Goal: Task Accomplishment & Management: Complete application form

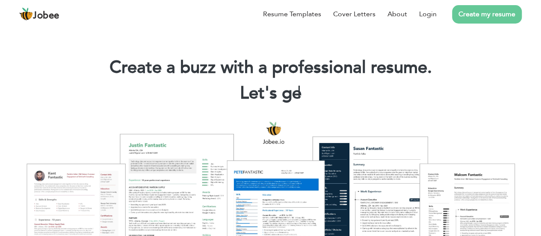
click at [491, 16] on link "Create my resume" at bounding box center [487, 14] width 70 height 18
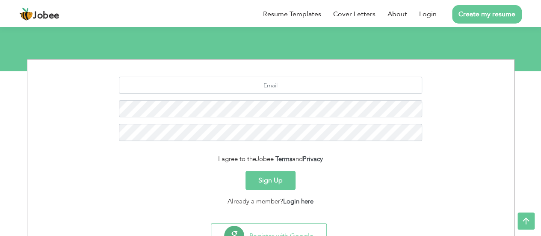
scroll to position [102, 0]
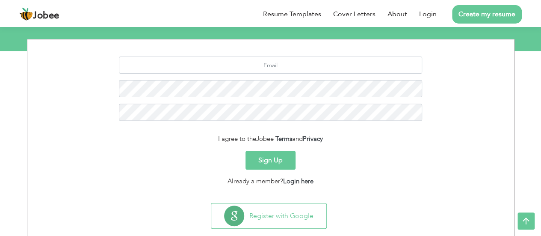
click at [262, 157] on button "Sign Up" at bounding box center [271, 160] width 50 height 19
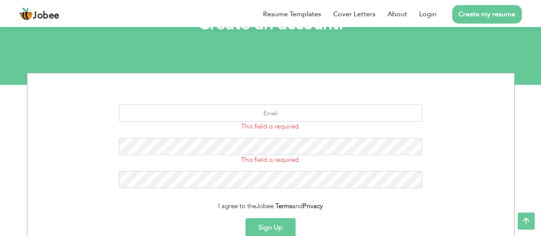
scroll to position [70, 0]
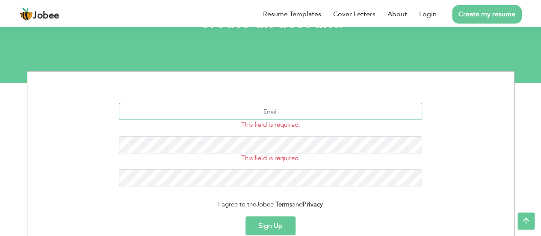
click at [299, 116] on input "text" at bounding box center [270, 111] width 303 height 17
type input "nouman@gmail.com"
click at [279, 128] on span "This field is required." at bounding box center [270, 124] width 59 height 9
click at [302, 133] on div "nouman@gmail.com This field is required. This field is required." at bounding box center [271, 148] width 474 height 90
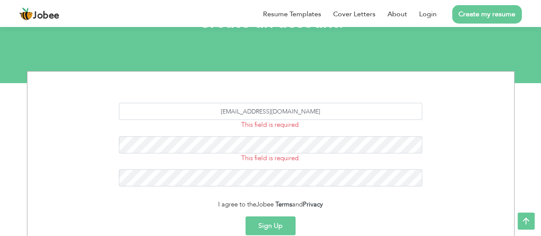
click at [306, 130] on div "nouman@gmail.com This field is required. This field is required." at bounding box center [271, 148] width 474 height 90
click at [294, 125] on span "This field is required." at bounding box center [270, 124] width 59 height 9
click at [281, 160] on div "This field is required." at bounding box center [271, 149] width 316 height 27
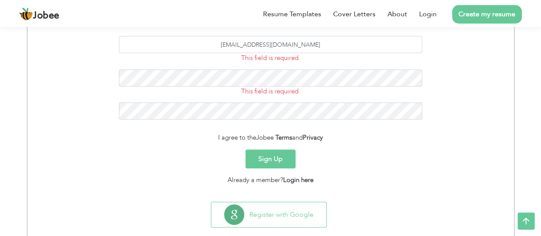
scroll to position [152, 0]
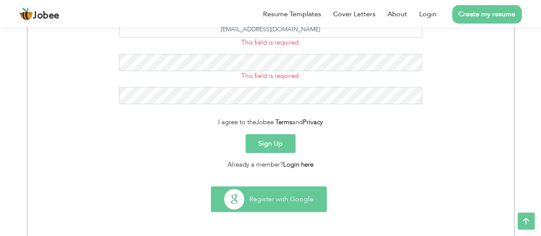
click at [270, 198] on button "Register with Google" at bounding box center [268, 199] width 115 height 25
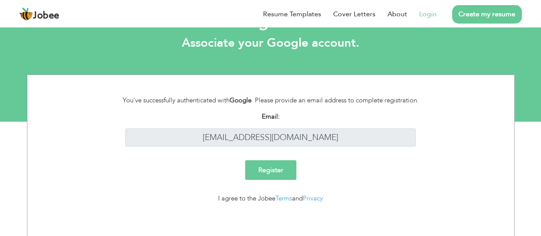
scroll to position [32, 0]
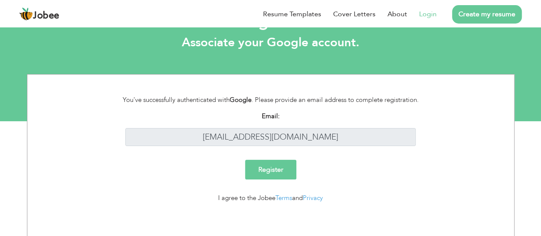
click at [271, 167] on input "Register" at bounding box center [270, 170] width 51 height 20
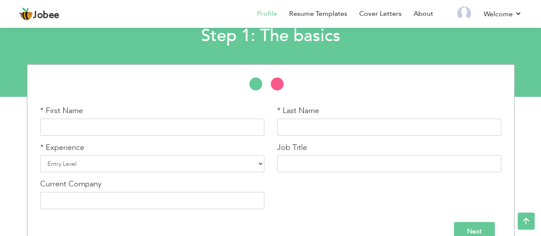
scroll to position [74, 0]
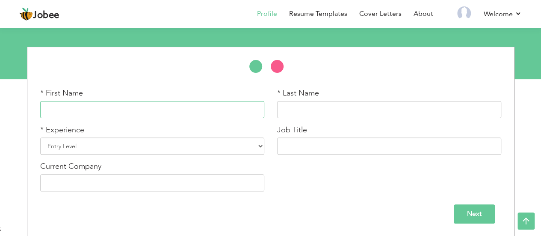
click at [249, 110] on input "text" at bounding box center [152, 109] width 224 height 17
type input "Muhammad"
type input "Numan"
click at [256, 145] on select "Entry Level Less than 1 Year 1 Year 2 Years 3 Years 4 Years 5 Years 6 Years 7 Y…" at bounding box center [152, 145] width 224 height 17
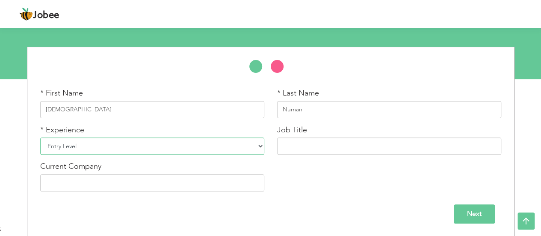
select select "8"
click at [40, 137] on select "Entry Level Less than 1 Year 1 Year 2 Years 3 Years 4 Years 5 Years 6 Years 7 Y…" at bounding box center [152, 145] width 224 height 17
click at [311, 148] on input "text" at bounding box center [389, 145] width 224 height 17
type input "Technical Team Led"
click at [124, 184] on input "text" at bounding box center [152, 182] width 224 height 17
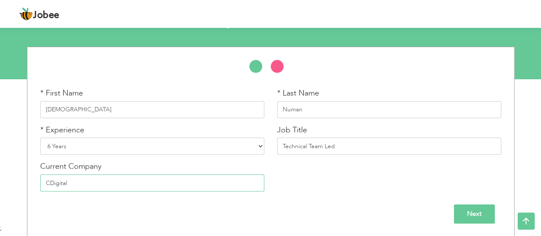
type input "CDigital"
click at [481, 212] on input "Next" at bounding box center [474, 213] width 41 height 19
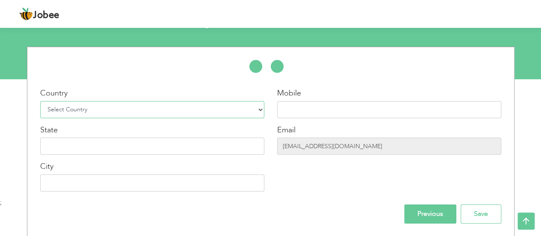
click at [261, 107] on select "Select Country Afghanistan Albania Algeria American Samoa Andorra Angola Anguil…" at bounding box center [152, 109] width 224 height 17
select select "166"
click at [40, 101] on select "Select Country Afghanistan Albania Algeria American Samoa Andorra Angola Anguil…" at bounding box center [152, 109] width 224 height 17
click at [316, 105] on input "text" at bounding box center [389, 109] width 224 height 17
type input "03165203748"
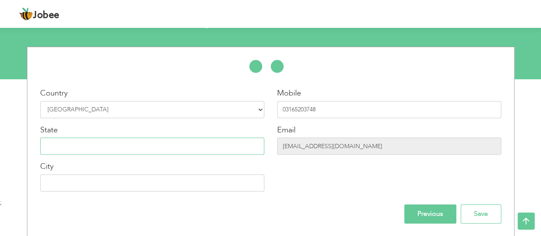
click at [78, 146] on input "text" at bounding box center [152, 145] width 224 height 17
type input "[GEOGRAPHIC_DATA]"
click at [68, 183] on input "text" at bounding box center [152, 182] width 224 height 17
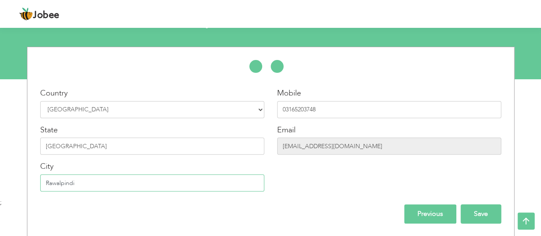
type input "Rawalpindi"
click at [486, 213] on input "Save" at bounding box center [481, 213] width 41 height 19
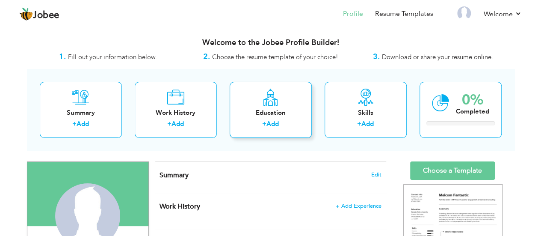
click at [275, 123] on link "Add" at bounding box center [273, 123] width 12 height 9
radio input "true"
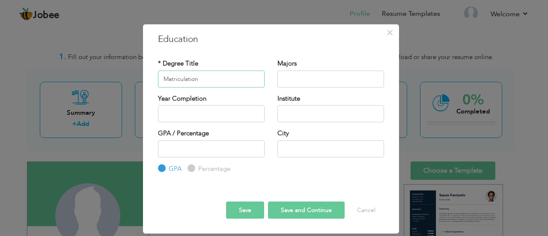
type input "Matriculation"
click at [308, 82] on input "text" at bounding box center [330, 78] width 107 height 17
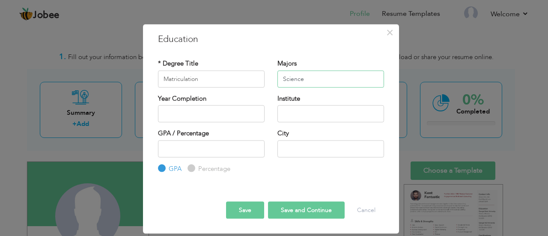
type input "Science"
click at [191, 113] on input "2025" at bounding box center [211, 113] width 107 height 17
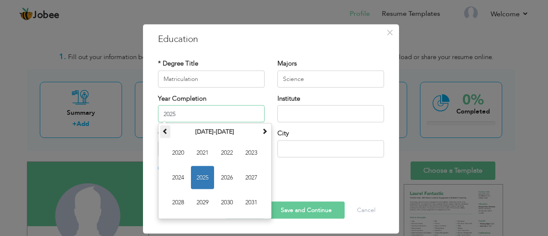
click at [163, 131] on span at bounding box center [165, 131] width 6 height 6
click at [209, 172] on span "2015" at bounding box center [202, 177] width 23 height 23
type input "2015"
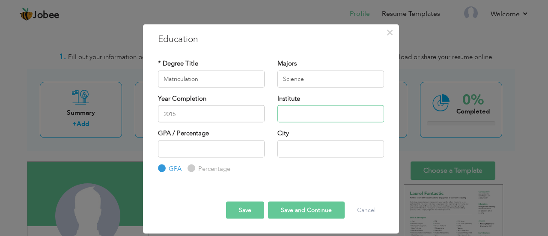
click at [309, 119] on input "text" at bounding box center [330, 113] width 107 height 17
type input "Ehtisham Science Academy"
click at [189, 168] on input "Percentage" at bounding box center [190, 169] width 6 height 6
radio input "true"
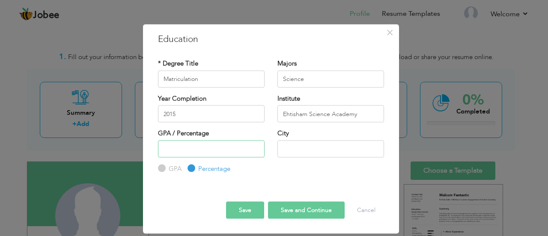
click at [185, 152] on input "number" at bounding box center [211, 148] width 107 height 17
type input "54"
click at [297, 146] on input "text" at bounding box center [330, 148] width 107 height 17
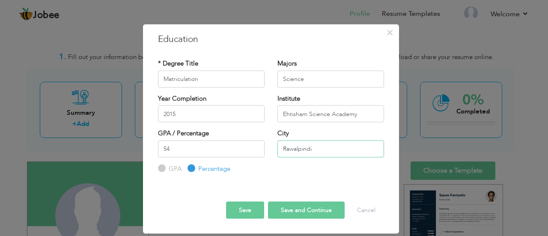
type input "Rawalpindi"
click at [270, 179] on div "* Degree Title Matriculation Majors Science 2015" at bounding box center [270, 117] width 239 height 128
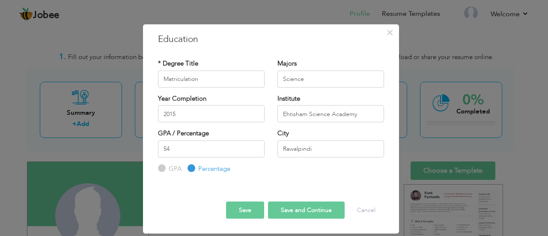
click at [294, 209] on button "Save and Continue" at bounding box center [306, 210] width 77 height 17
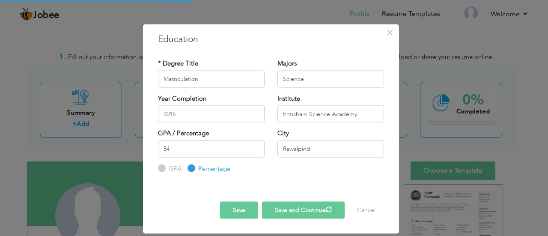
radio input "true"
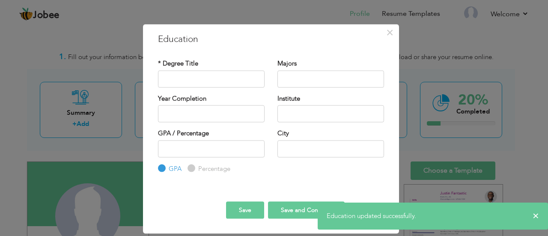
click at [192, 168] on input "Percentage" at bounding box center [190, 169] width 6 height 6
radio input "true"
click at [199, 84] on input "text" at bounding box center [211, 78] width 107 height 17
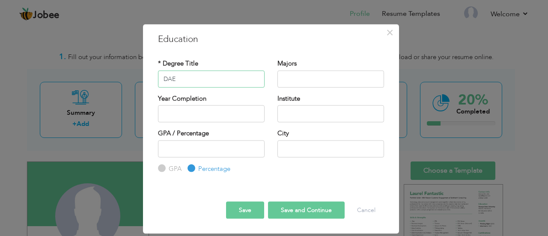
type input "DAE"
click at [309, 79] on input "text" at bounding box center [330, 78] width 107 height 17
click at [323, 79] on input "Information Technalogy" at bounding box center [330, 78] width 107 height 17
type input "Information Technology"
click at [187, 115] on input "text" at bounding box center [211, 113] width 107 height 17
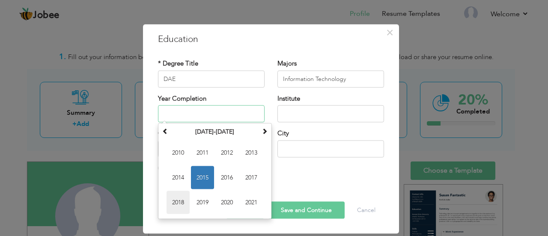
click at [178, 202] on span "2018" at bounding box center [177, 202] width 23 height 23
type input "2018"
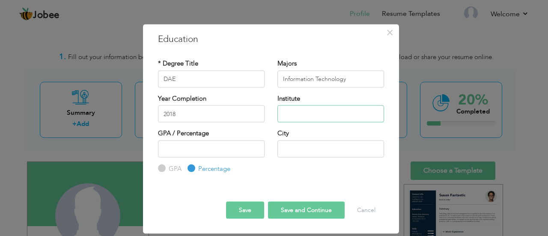
click at [309, 114] on input "text" at bounding box center [330, 113] width 107 height 17
type input "Swedish Institute of Technology"
click at [199, 150] on input "number" at bounding box center [211, 148] width 107 height 17
type input "66.12"
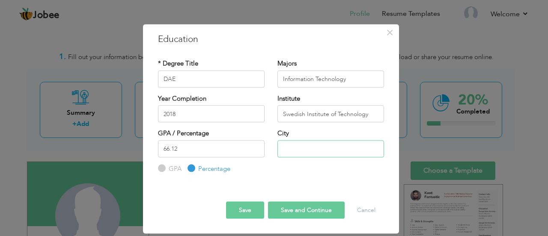
click at [295, 148] on input "text" at bounding box center [330, 148] width 107 height 17
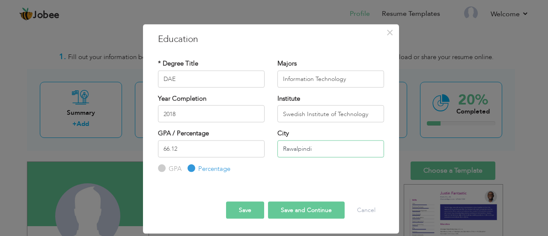
type input "Rawalpindi"
click at [246, 208] on button "Save" at bounding box center [245, 210] width 38 height 17
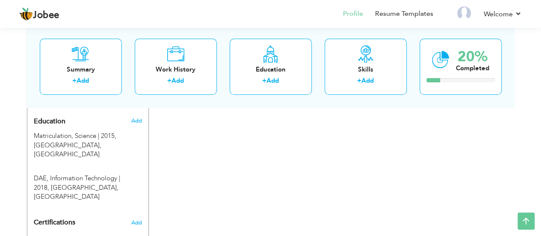
scroll to position [367, 0]
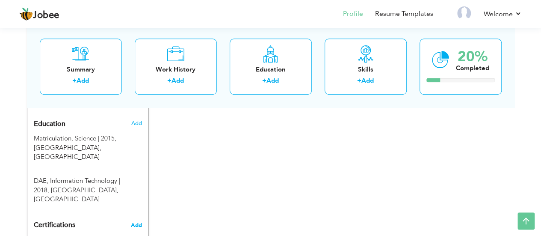
click at [138, 222] on span "Add" at bounding box center [136, 225] width 11 height 6
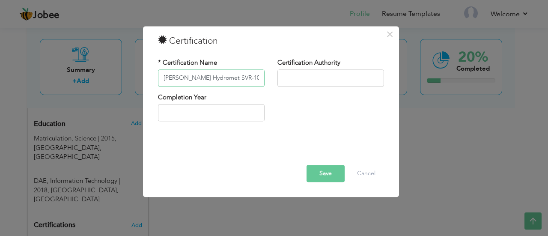
type input "[PERSON_NAME] Hydromet SVR-100"
click at [303, 78] on input "text" at bounding box center [330, 77] width 107 height 17
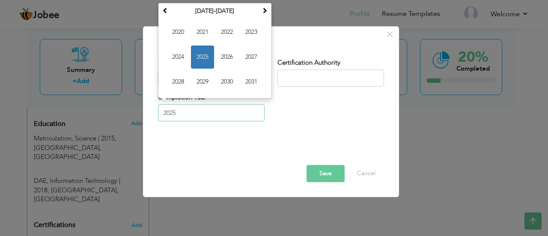
click at [222, 109] on input "2025" at bounding box center [211, 112] width 107 height 17
click at [184, 31] on span "2020" at bounding box center [177, 32] width 23 height 23
type input "2020"
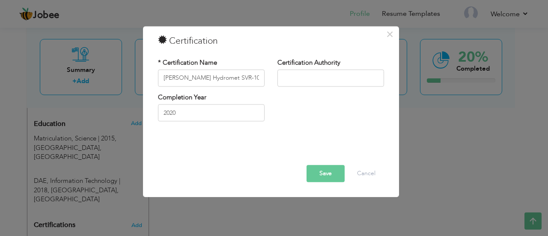
click at [323, 172] on button "Save" at bounding box center [325, 173] width 38 height 17
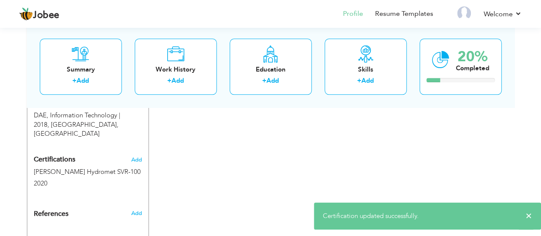
scroll to position [436, 0]
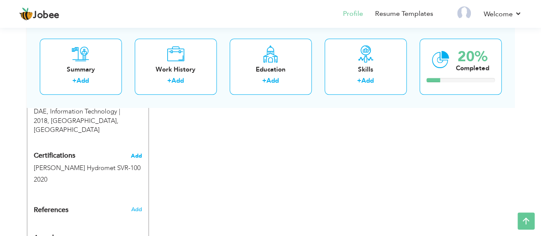
click at [139, 153] on span "Add" at bounding box center [136, 156] width 11 height 6
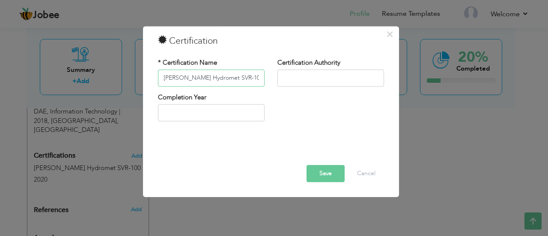
drag, startPoint x: 228, startPoint y: 78, endPoint x: 205, endPoint y: 79, distance: 23.6
click at [205, 79] on input "[PERSON_NAME] Hydromet SVR-100" at bounding box center [211, 77] width 107 height 17
type input "[PERSON_NAME] Hydromet Radar Level Sensor"
click at [213, 117] on input "text" at bounding box center [211, 112] width 107 height 17
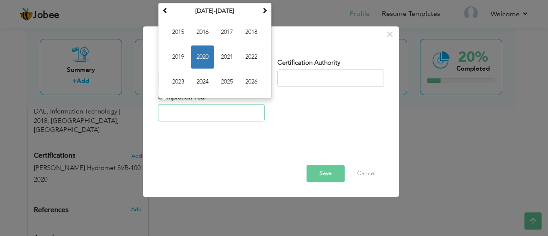
click at [205, 59] on span "2020" at bounding box center [202, 56] width 23 height 23
type input "2020"
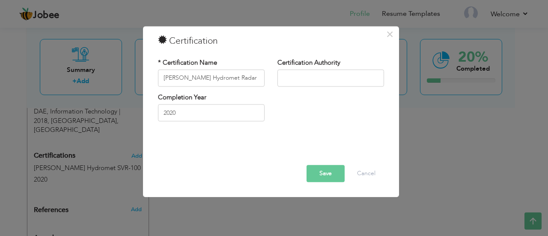
click at [323, 177] on button "Save" at bounding box center [325, 173] width 38 height 17
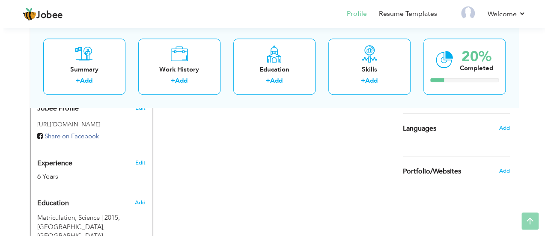
scroll to position [370, 0]
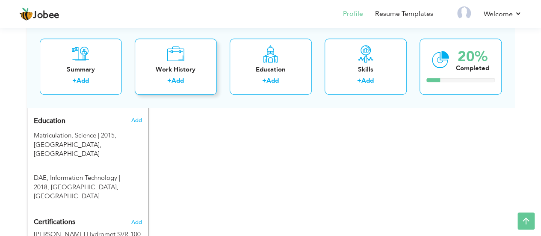
click at [182, 66] on div "Work History" at bounding box center [176, 69] width 68 height 9
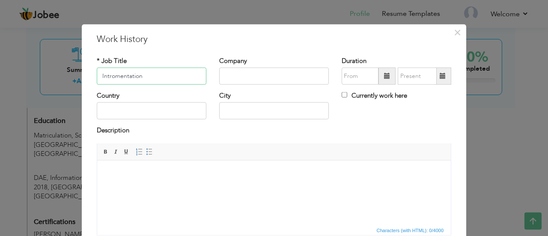
click at [122, 79] on input "Intromentation" at bounding box center [152, 76] width 110 height 17
type input "Instrumentation Engineer"
click at [230, 74] on input "text" at bounding box center [274, 76] width 110 height 17
type input "CDigital"
click at [384, 75] on span at bounding box center [387, 76] width 6 height 6
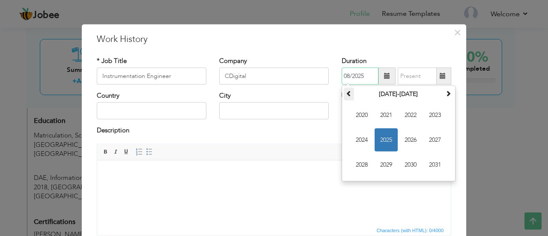
click at [347, 92] on span at bounding box center [349, 93] width 6 height 6
click at [386, 159] on span "2019" at bounding box center [385, 164] width 23 height 23
click at [385, 134] on span "Jun" at bounding box center [385, 139] width 23 height 23
type input "06/2019"
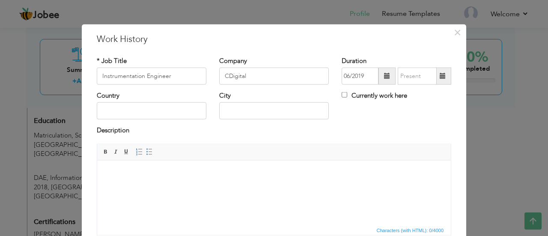
click at [440, 76] on span at bounding box center [442, 76] width 6 height 6
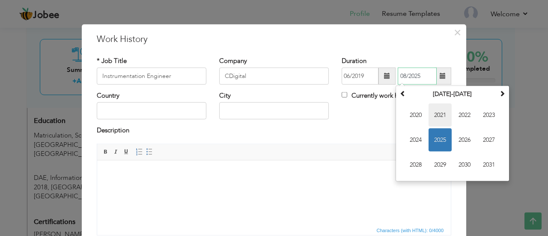
click at [433, 113] on span "2021" at bounding box center [439, 115] width 23 height 23
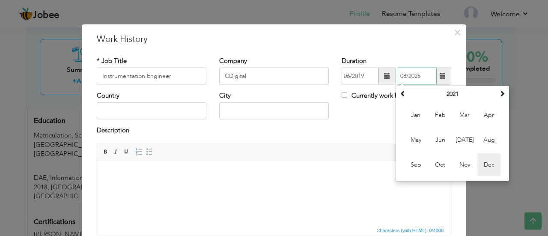
click at [482, 157] on span "Dec" at bounding box center [488, 164] width 23 height 23
type input "12/2021"
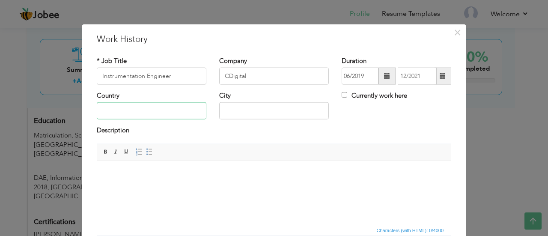
click at [173, 113] on input "text" at bounding box center [152, 110] width 110 height 17
type input "[GEOGRAPHIC_DATA]"
click at [282, 111] on input "text" at bounding box center [274, 110] width 110 height 17
type input "Rawalpindi"
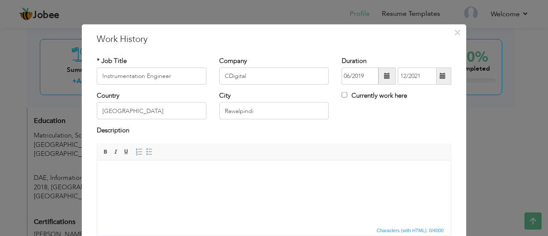
click at [176, 154] on span "Editor toolbars Basic Styles Bold Italic Underline Paragraph Insert/Remove Numb…" at bounding box center [273, 152] width 353 height 16
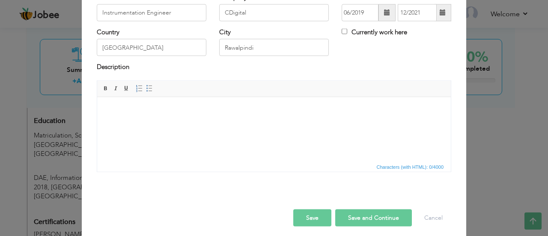
scroll to position [65, 0]
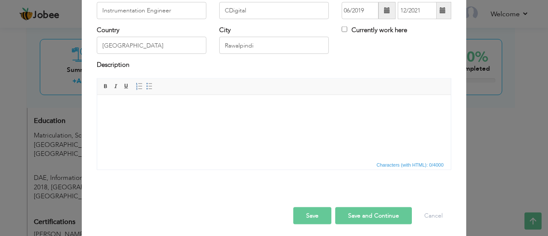
click at [181, 106] on html at bounding box center [273, 108] width 353 height 26
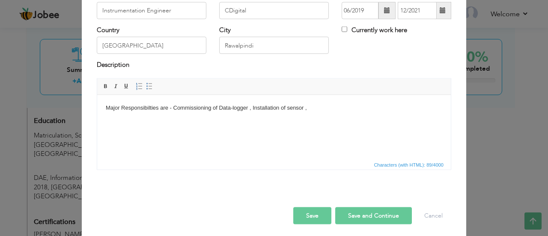
click at [265, 103] on body "Major Responsibilties are - Commissioning of Data-logger , Installation of sens…" at bounding box center [274, 107] width 336 height 9
click at [380, 103] on body "Major Responsibilties are - Commissioning of Data-logger , Configuration & Inst…" at bounding box center [274, 107] width 336 height 9
click at [375, 210] on button "Save and Continue" at bounding box center [373, 215] width 77 height 17
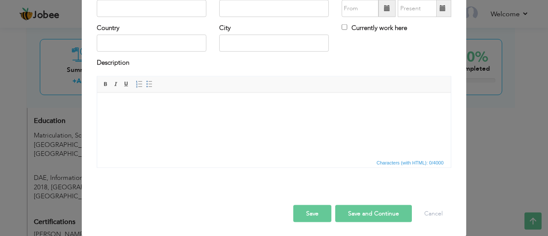
scroll to position [22, 0]
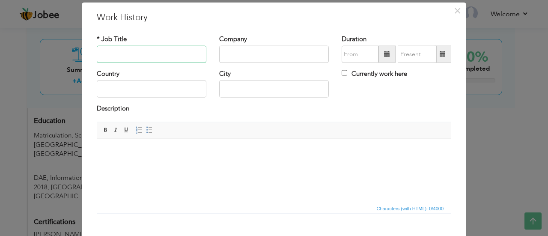
click at [176, 55] on input "text" at bounding box center [152, 54] width 110 height 17
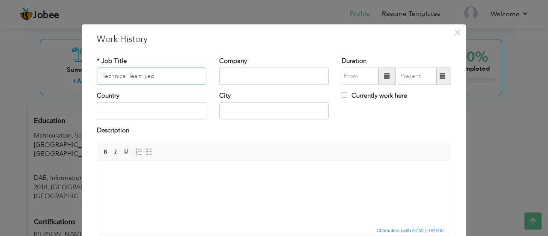
type input "Technical Team Led"
click at [268, 75] on input "text" at bounding box center [274, 76] width 110 height 17
type input "CDigital"
click at [384, 76] on span at bounding box center [387, 76] width 6 height 6
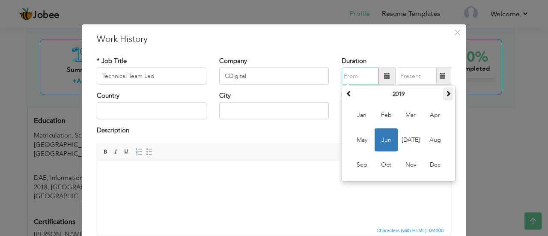
click at [445, 93] on span at bounding box center [448, 93] width 6 height 6
click at [363, 119] on span "Jan" at bounding box center [361, 115] width 23 height 23
type input "01/2022"
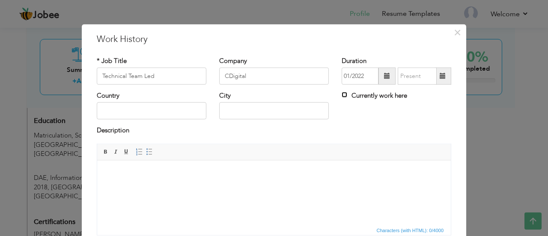
click at [341, 94] on input "Currently work here" at bounding box center [344, 95] width 6 height 6
checkbox input "true"
click at [147, 113] on input "text" at bounding box center [152, 110] width 110 height 17
type input "[GEOGRAPHIC_DATA]"
click at [229, 104] on input "text" at bounding box center [274, 110] width 110 height 17
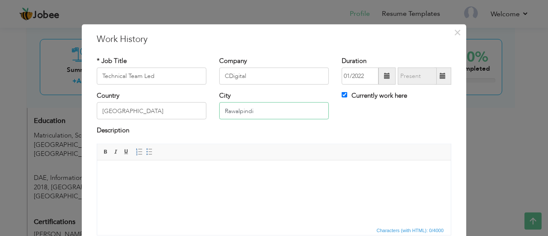
type input "Rawalpindi"
click at [319, 186] on html at bounding box center [273, 173] width 353 height 26
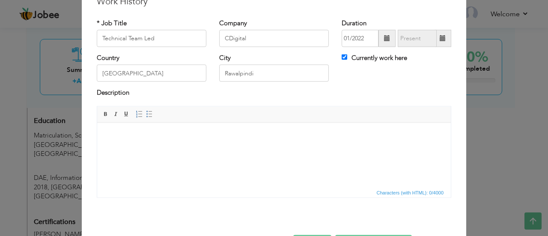
scroll to position [45, 0]
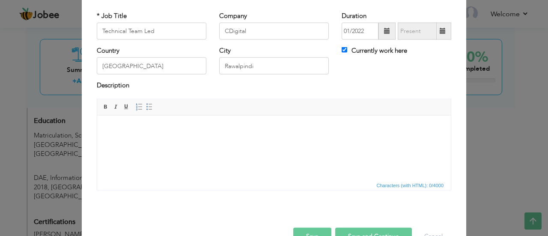
click at [118, 125] on body at bounding box center [274, 128] width 336 height 9
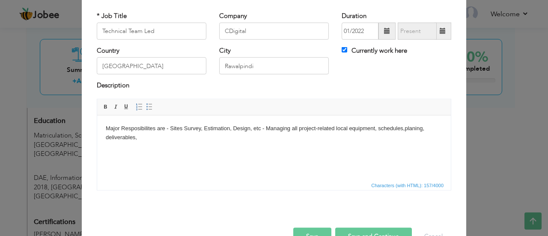
click at [427, 132] on body "Major Resposibilites are - Sites Survey, Estimation, Design, etc - Managing all…" at bounding box center [274, 133] width 336 height 18
click at [162, 138] on body "Major Resposibilites are - Sites Survey, Estimation, Design, etc - Managing all…" at bounding box center [274, 133] width 336 height 18
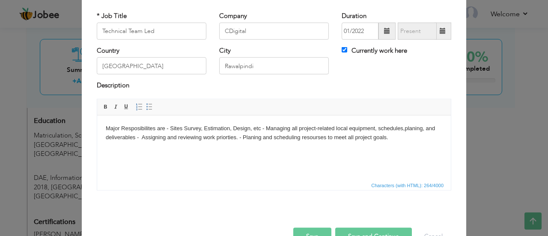
click at [170, 128] on body "Major Resposibilites are - Sites Survey, Estimation, Design, etc - Managing all…" at bounding box center [274, 133] width 336 height 18
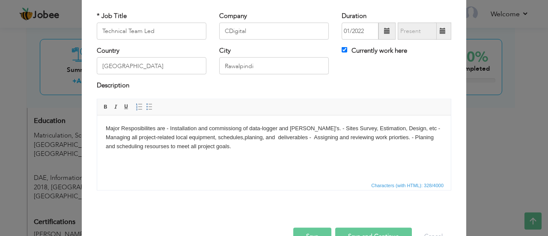
click at [305, 234] on button "Save" at bounding box center [312, 235] width 38 height 17
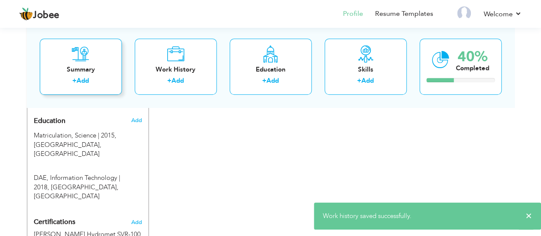
click at [93, 62] on div "Summary + Add" at bounding box center [81, 67] width 82 height 56
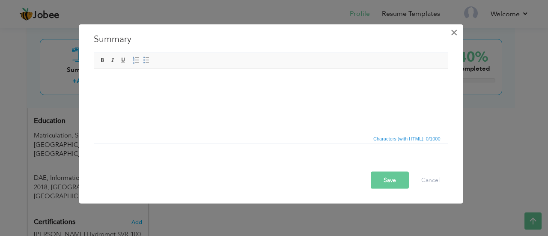
click at [453, 30] on span "×" at bounding box center [453, 31] width 7 height 15
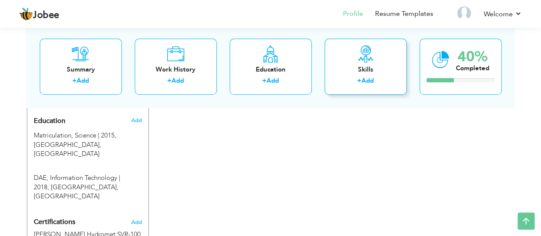
click at [370, 68] on div "Skills" at bounding box center [366, 69] width 68 height 9
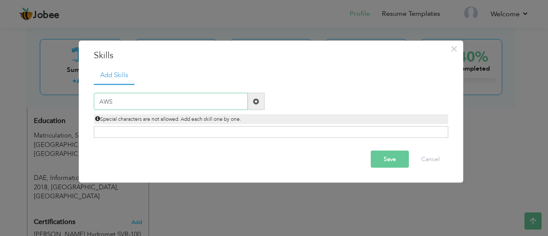
type input "AWS"
click at [393, 156] on button "Save" at bounding box center [390, 159] width 38 height 17
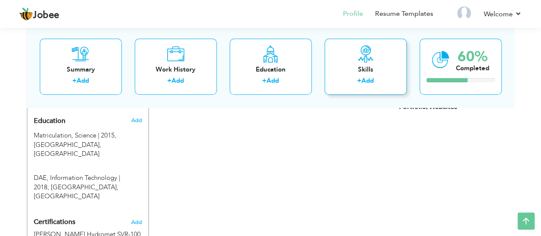
click at [362, 73] on div "Skills" at bounding box center [366, 69] width 68 height 9
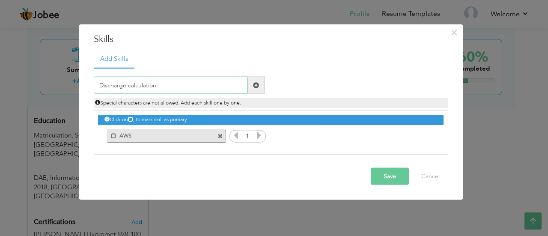
type input "Discharge calculation"
click at [258, 136] on icon at bounding box center [259, 135] width 8 height 8
click at [236, 136] on icon at bounding box center [236, 135] width 8 height 8
click at [395, 177] on button "Save" at bounding box center [390, 176] width 38 height 17
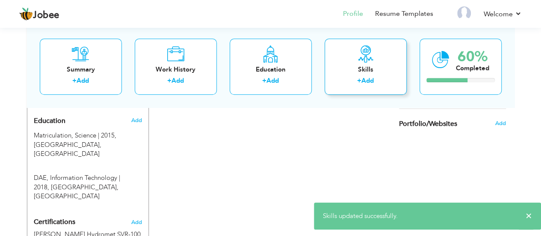
click at [359, 60] on icon at bounding box center [365, 53] width 17 height 17
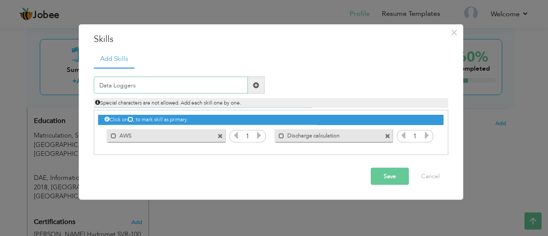
type input "Data Loggers"
click at [398, 179] on button "Save" at bounding box center [390, 176] width 38 height 17
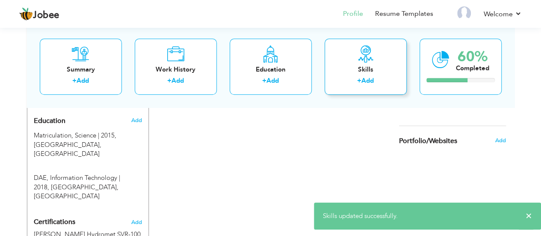
click at [369, 65] on div "Skills" at bounding box center [366, 69] width 68 height 9
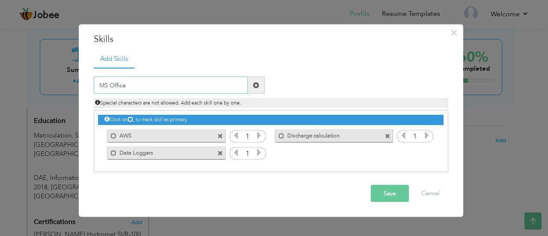
type input "MS Office"
click at [258, 86] on span at bounding box center [256, 85] width 6 height 6
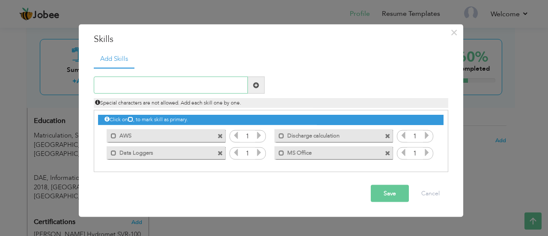
click at [210, 79] on input "text" at bounding box center [171, 85] width 154 height 17
type input "River Profiling"
click at [258, 86] on span at bounding box center [256, 85] width 6 height 6
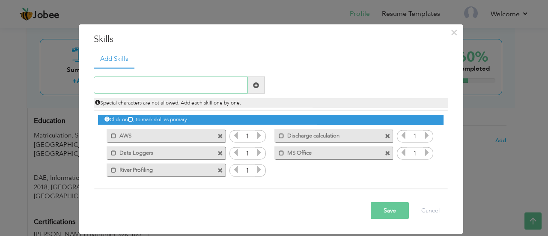
click at [223, 77] on input "text" at bounding box center [171, 85] width 154 height 17
type input "Sensor's"
click at [257, 89] on span at bounding box center [256, 85] width 17 height 17
click at [202, 88] on input "text" at bounding box center [171, 85] width 154 height 17
type input "Sensor"
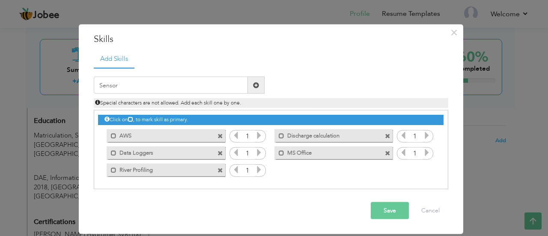
click at [255, 81] on span at bounding box center [256, 85] width 17 height 17
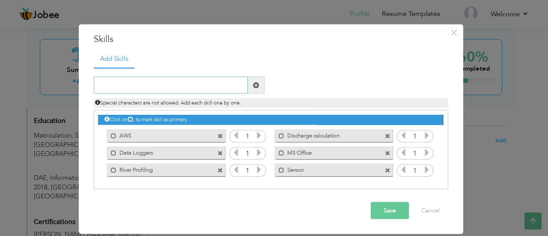
click at [220, 86] on input "text" at bounding box center [171, 85] width 154 height 17
type input "Teamwork"
click at [302, 68] on div "Teamwork Duplicate entry Mark as primary skill. AWS 1 1 1 1 1 1" at bounding box center [271, 129] width 354 height 122
click at [257, 82] on span at bounding box center [256, 85] width 6 height 6
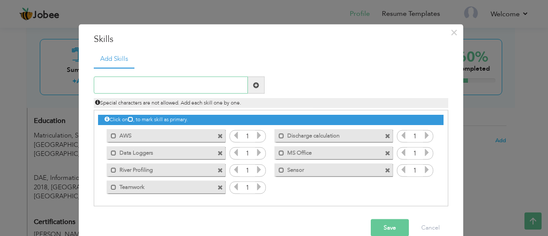
click at [218, 87] on input "text" at bounding box center [171, 85] width 154 height 17
type input "General Solution"
click at [253, 82] on span at bounding box center [256, 85] width 6 height 6
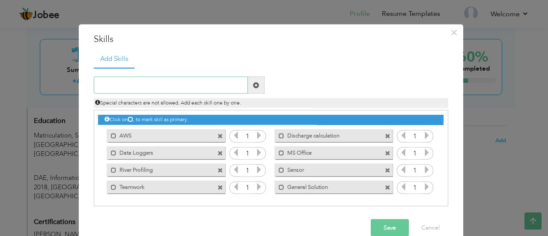
click at [227, 82] on input "text" at bounding box center [171, 85] width 154 height 17
type input "Leadership Skills"
click at [255, 86] on span at bounding box center [256, 85] width 6 height 6
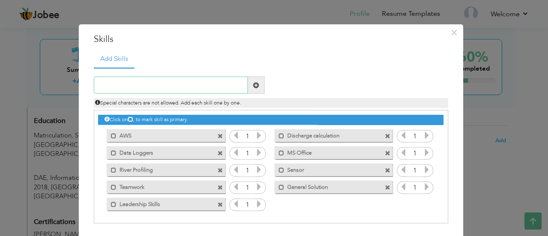
click at [224, 88] on input "text" at bounding box center [171, 85] width 154 height 17
type input "Troubleshooting"
click at [255, 82] on span at bounding box center [256, 85] width 17 height 17
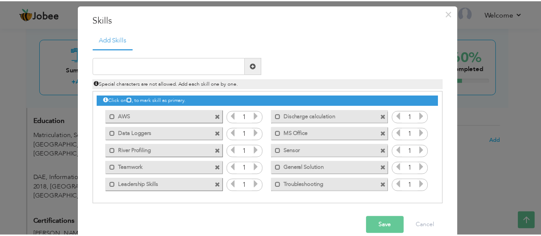
scroll to position [32, 0]
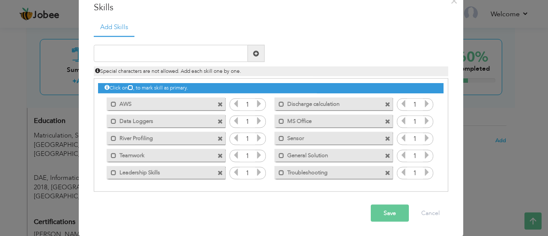
click at [388, 209] on button "Save" at bounding box center [390, 213] width 38 height 17
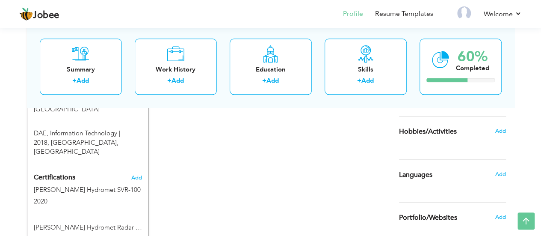
scroll to position [408, 0]
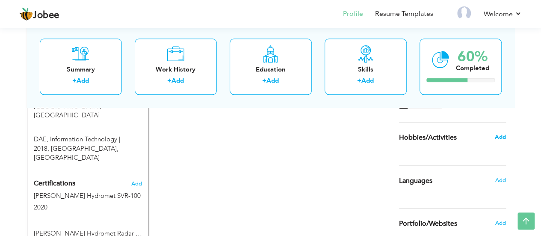
click at [498, 135] on span "Add" at bounding box center [500, 137] width 11 height 8
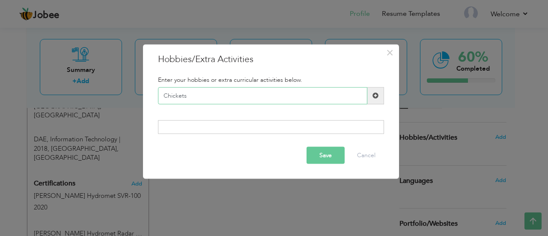
drag, startPoint x: 178, startPoint y: 97, endPoint x: 294, endPoint y: 92, distance: 116.5
click at [294, 92] on input "Chickets" at bounding box center [262, 95] width 209 height 17
type input "C"
type input "c"
click at [175, 98] on input "Crikets" at bounding box center [262, 95] width 209 height 17
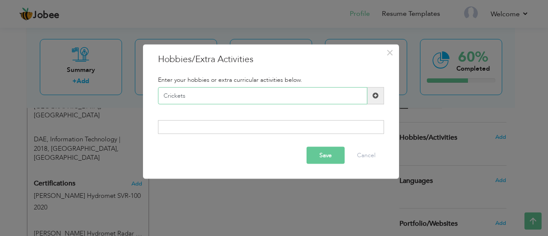
type input "Crickets"
click at [378, 95] on span at bounding box center [375, 95] width 6 height 6
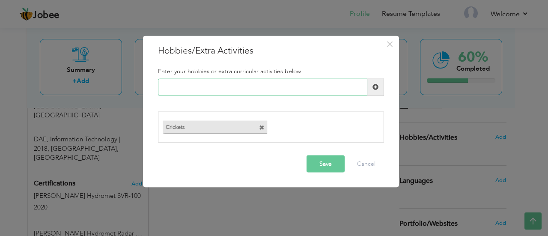
click at [283, 86] on input "text" at bounding box center [262, 86] width 209 height 17
type input "Music"
click at [322, 160] on button "Save" at bounding box center [325, 163] width 38 height 17
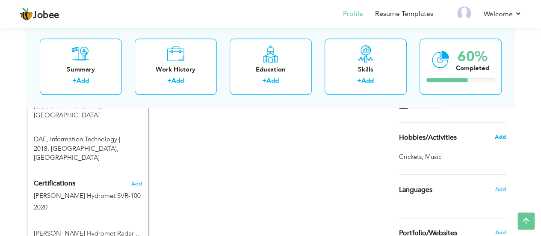
click at [501, 136] on span "Add" at bounding box center [500, 137] width 11 height 8
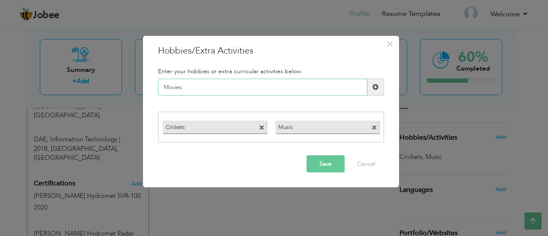
type input "Movies"
click at [329, 163] on button "Save" at bounding box center [325, 163] width 38 height 17
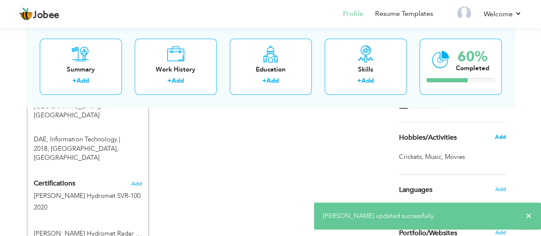
click at [499, 136] on span "Add" at bounding box center [500, 137] width 11 height 8
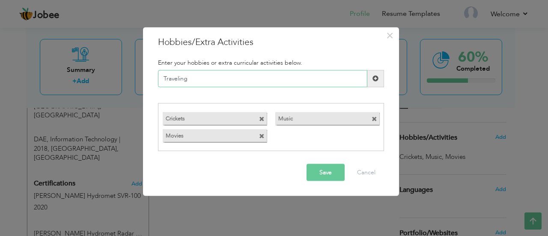
click at [181, 78] on input "Traveling" at bounding box center [262, 78] width 209 height 17
type input "Travelling"
click at [374, 80] on span at bounding box center [375, 78] width 6 height 6
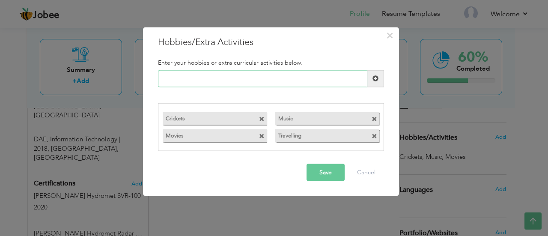
click at [298, 80] on input "text" at bounding box center [262, 78] width 209 height 17
type input "Exploring"
click at [328, 172] on button "Save" at bounding box center [325, 172] width 38 height 17
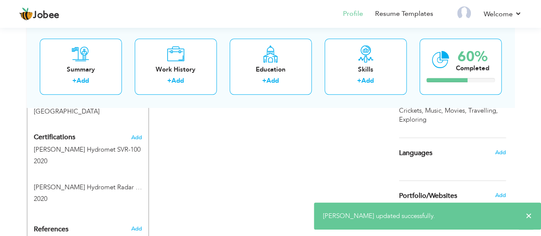
scroll to position [493, 0]
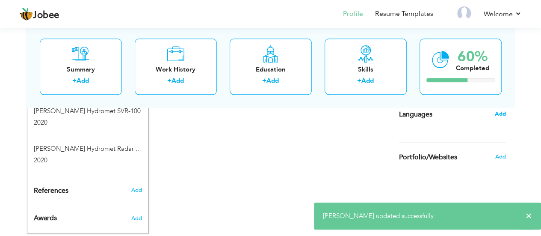
click at [500, 115] on span "Add" at bounding box center [500, 114] width 11 height 8
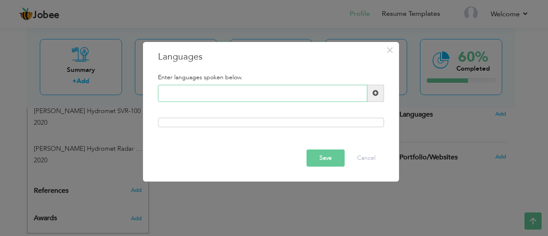
click at [251, 93] on input "text" at bounding box center [262, 93] width 209 height 17
type input "E"
type input "Punjabi"
click at [314, 123] on div at bounding box center [271, 122] width 226 height 9
click at [314, 122] on div at bounding box center [271, 122] width 226 height 9
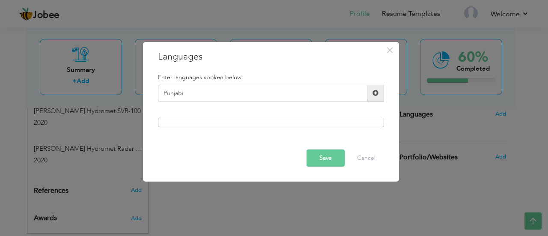
click at [377, 95] on span at bounding box center [375, 93] width 6 height 6
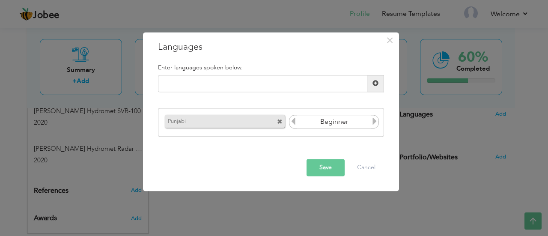
click at [377, 119] on icon at bounding box center [375, 122] width 8 height 8
click at [377, 86] on span at bounding box center [375, 83] width 6 height 6
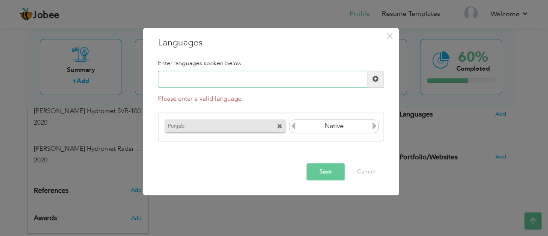
click at [275, 82] on input "text" at bounding box center [262, 79] width 209 height 17
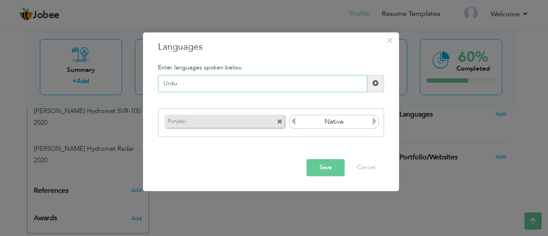
type input "Urdu"
click at [374, 84] on span at bounding box center [375, 83] width 6 height 6
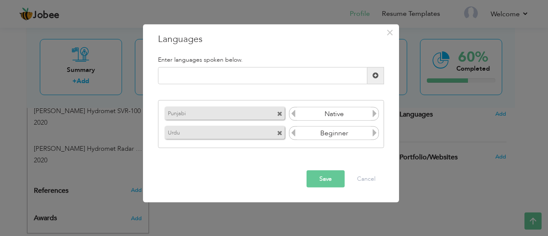
click at [375, 134] on icon at bounding box center [375, 133] width 8 height 8
click at [376, 134] on icon at bounding box center [375, 133] width 8 height 8
click at [308, 77] on input "text" at bounding box center [262, 75] width 209 height 17
type input "English"
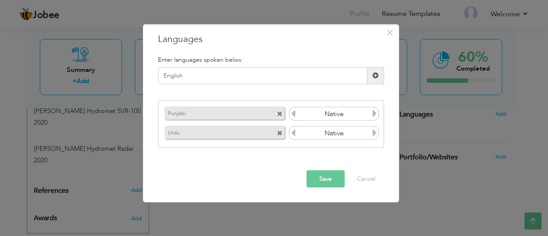
click at [375, 79] on span at bounding box center [375, 75] width 17 height 17
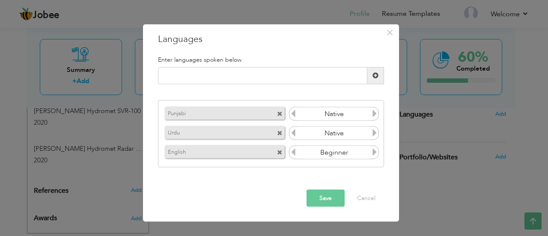
click at [376, 151] on icon at bounding box center [375, 152] width 8 height 8
click at [327, 196] on button "Save" at bounding box center [325, 197] width 38 height 17
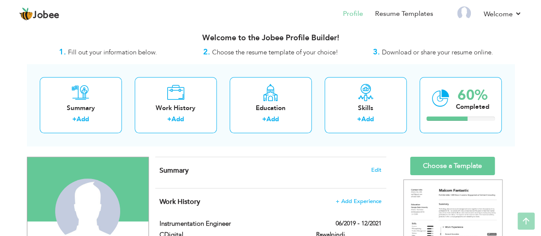
scroll to position [0, 0]
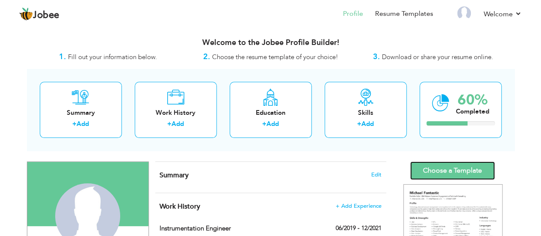
click at [445, 168] on link "Choose a Template" at bounding box center [452, 170] width 85 height 18
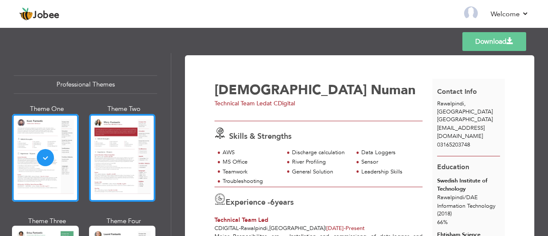
click at [110, 152] on div at bounding box center [122, 158] width 67 height 88
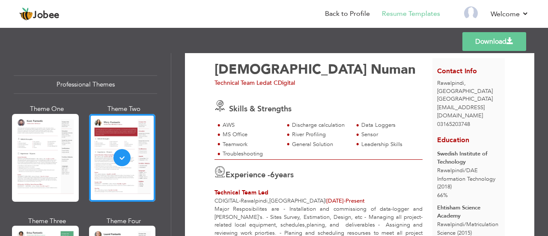
scroll to position [19, 0]
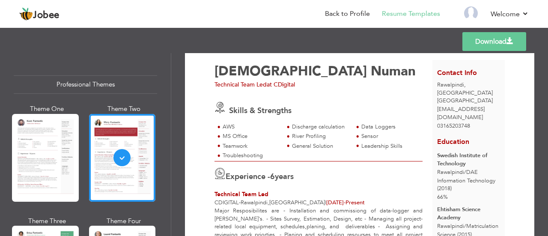
drag, startPoint x: 171, startPoint y: 64, endPoint x: 172, endPoint y: 73, distance: 9.4
click at [172, 73] on div "Download [PERSON_NAME] Technical Team Led at CDigital AWS Data Loggers" at bounding box center [359, 144] width 377 height 183
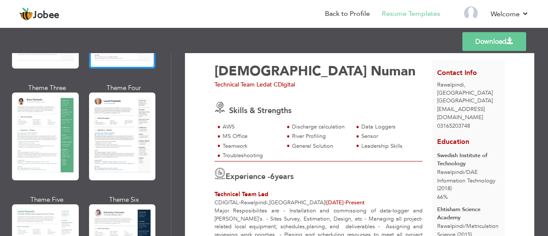
scroll to position [133, 0]
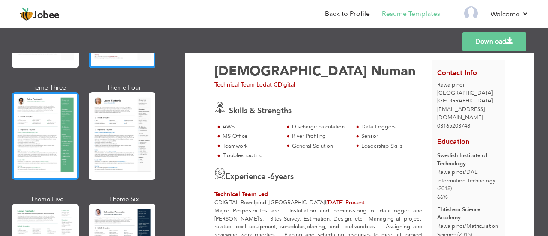
click at [63, 116] on div at bounding box center [45, 136] width 67 height 88
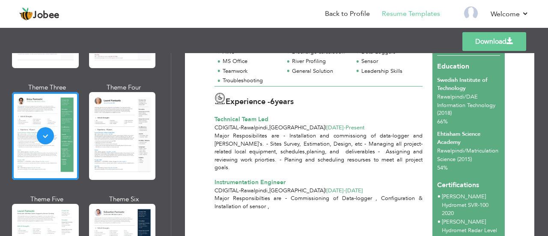
scroll to position [0, 0]
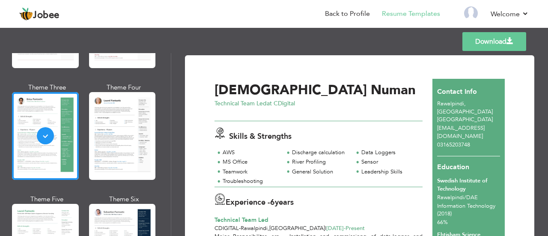
drag, startPoint x: 167, startPoint y: 76, endPoint x: 169, endPoint y: 95, distance: 19.4
click at [169, 95] on div "Professional Themes Theme One Theme Two Theme Three Theme Six" at bounding box center [85, 144] width 171 height 183
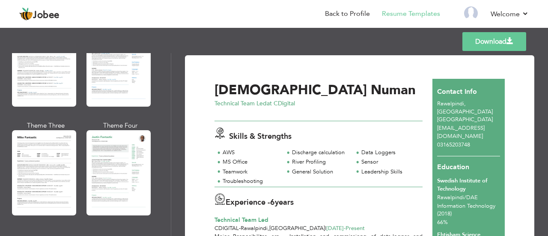
scroll to position [473, 0]
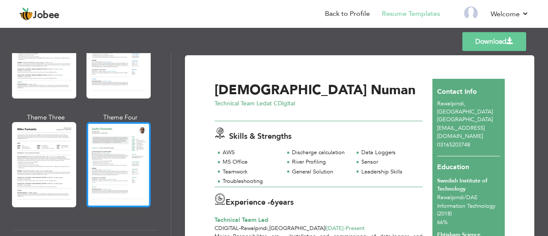
click at [131, 129] on div at bounding box center [118, 164] width 64 height 85
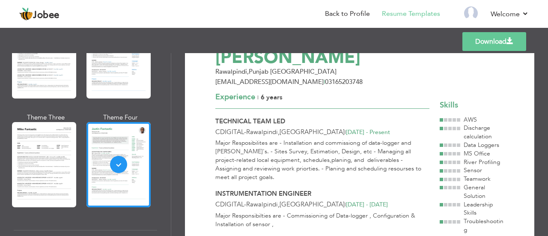
scroll to position [28, 0]
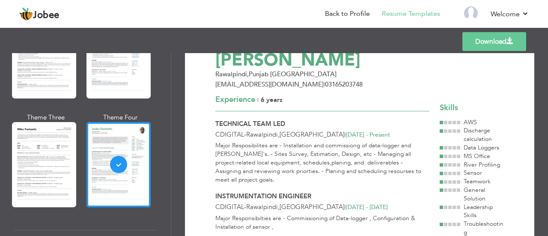
drag, startPoint x: 523, startPoint y: 104, endPoint x: 524, endPoint y: 72, distance: 31.2
click at [342, 15] on link "Back to Profile" at bounding box center [347, 14] width 45 height 10
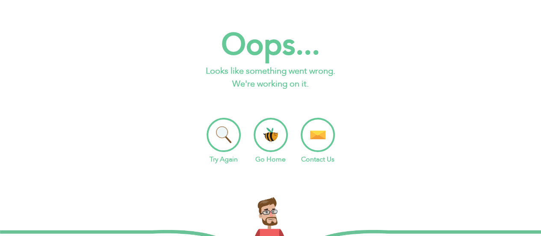
click at [275, 140] on li "Go Home" at bounding box center [271, 141] width 34 height 47
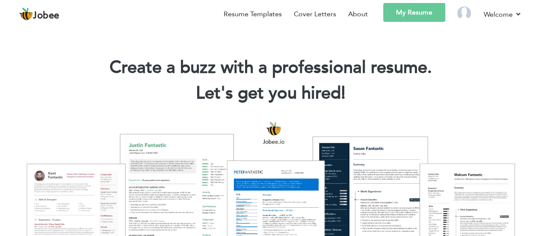
click at [417, 13] on link "My Resume" at bounding box center [414, 12] width 62 height 19
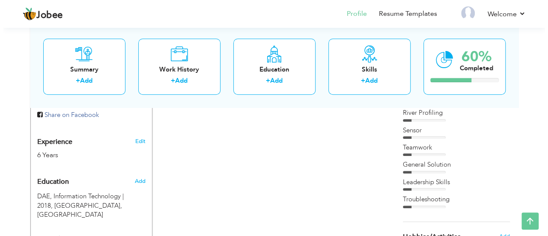
scroll to position [318, 0]
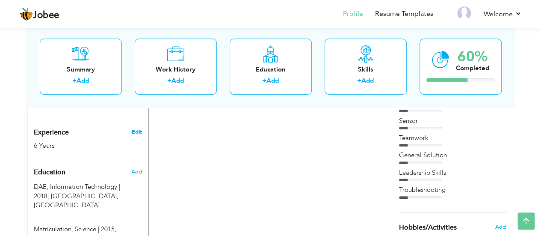
click at [138, 128] on link "Edit" at bounding box center [136, 132] width 10 height 8
type input "[DEMOGRAPHIC_DATA]"
type input "Numan"
type input "03165203748"
select select "number:166"
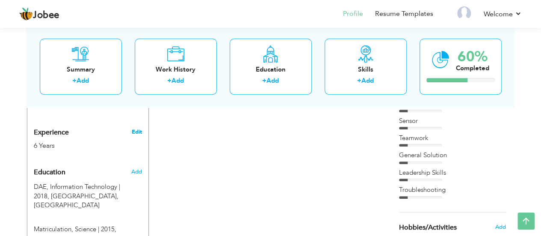
type input "[GEOGRAPHIC_DATA]"
type input "Rawalpindi"
select select "number:8"
type input "CDigital"
type input "Technical Team Led"
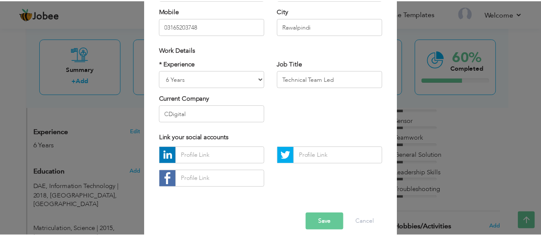
scroll to position [146, 0]
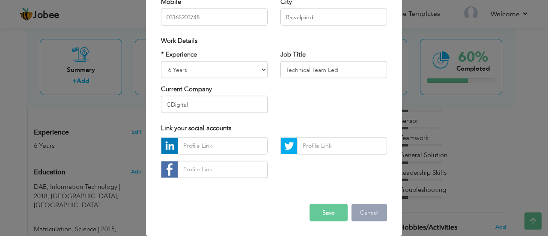
click at [366, 212] on button "Cancel" at bounding box center [369, 212] width 36 height 17
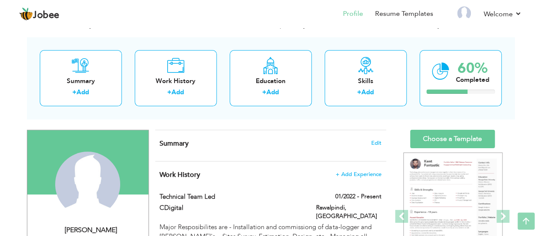
scroll to position [0, 0]
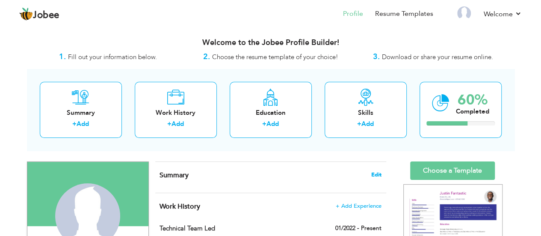
click at [376, 175] on span "Edit" at bounding box center [376, 175] width 10 height 6
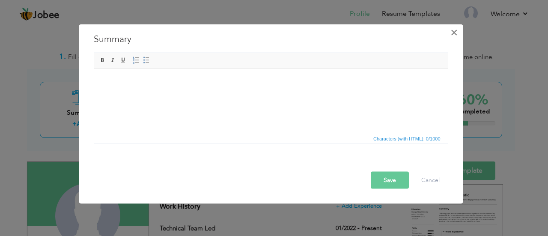
click at [456, 32] on span "×" at bounding box center [453, 31] width 7 height 15
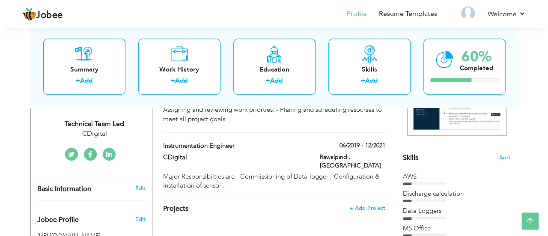
scroll to position [179, 0]
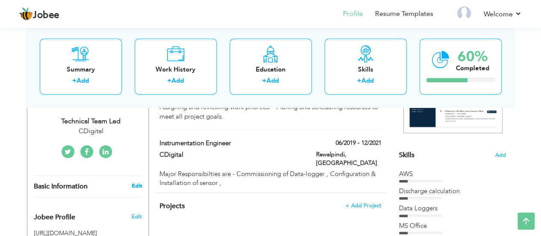
click at [138, 182] on link "Edit" at bounding box center [136, 186] width 10 height 8
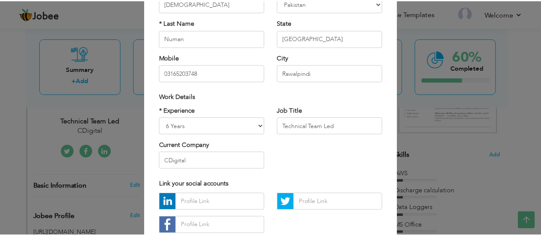
scroll to position [29, 0]
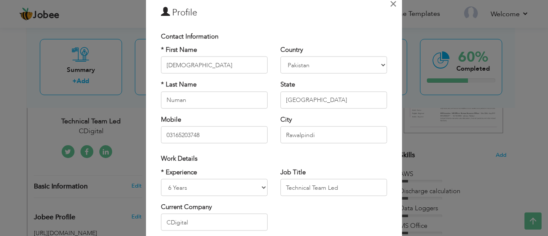
click at [389, 3] on span "×" at bounding box center [392, 3] width 7 height 15
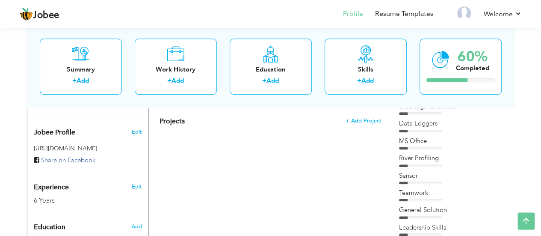
scroll to position [265, 0]
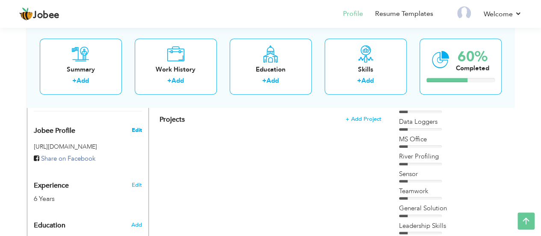
click at [141, 126] on span "Edit" at bounding box center [136, 130] width 10 height 8
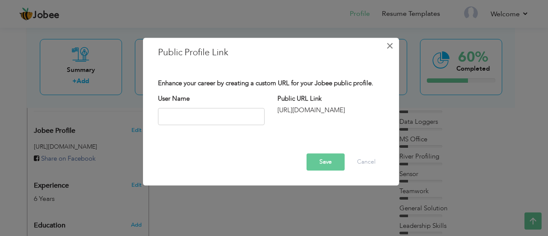
click at [393, 46] on span "×" at bounding box center [389, 45] width 7 height 15
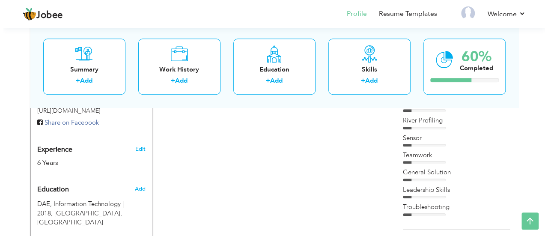
scroll to position [302, 0]
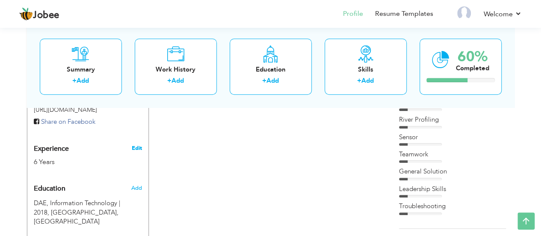
click at [139, 144] on link "Edit" at bounding box center [136, 148] width 10 height 8
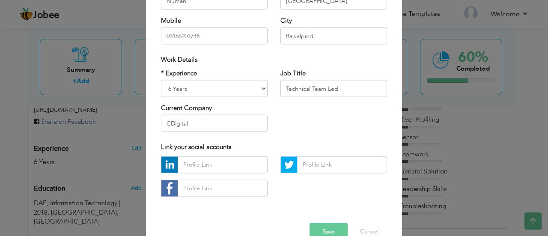
scroll to position [146, 0]
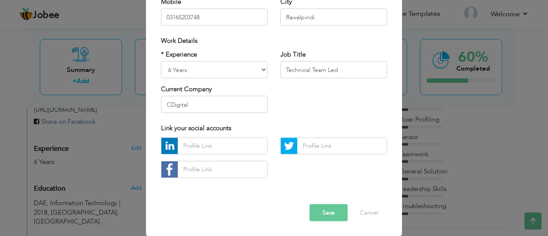
click at [334, 215] on button "Save" at bounding box center [328, 212] width 38 height 17
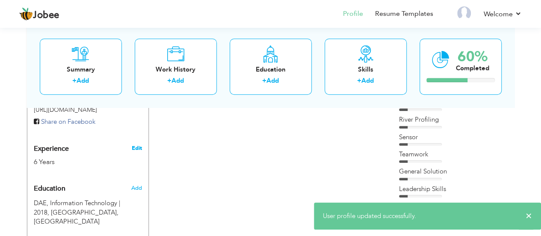
click at [136, 144] on link "Edit" at bounding box center [136, 148] width 10 height 8
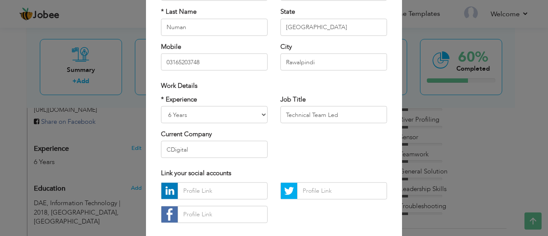
scroll to position [105, 0]
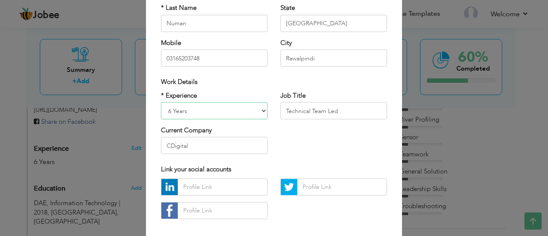
click at [259, 110] on select "Entry Level Less than 1 Year 1 Year 2 Years 3 Years 4 Years 5 Years 6 Years 7 Y…" at bounding box center [214, 110] width 107 height 17
click at [262, 109] on select "Entry Level Less than 1 Year 1 Year 2 Years 3 Years 4 Years 5 Years 6 Years 7 Y…" at bounding box center [214, 110] width 107 height 17
click at [356, 104] on input "Technical Team Led" at bounding box center [333, 110] width 107 height 17
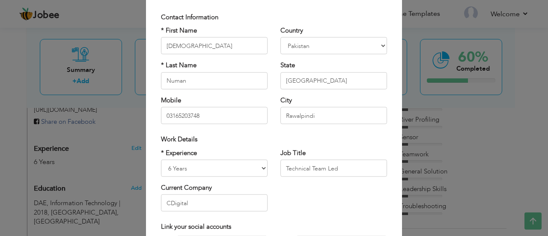
scroll to position [38, 0]
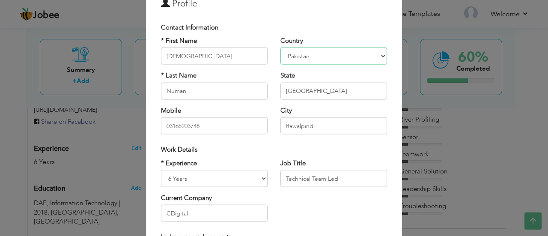
click at [377, 55] on select "Afghanistan Albania Algeria American Samoa Andorra Angola Anguilla Antarctica A…" at bounding box center [333, 55] width 107 height 17
click at [358, 86] on input "Punjab" at bounding box center [333, 90] width 107 height 17
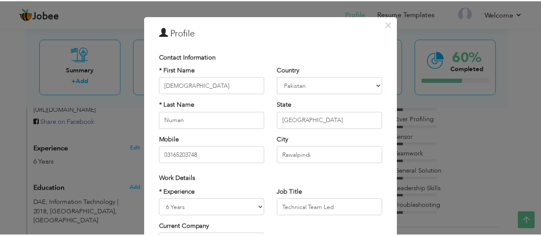
scroll to position [0, 0]
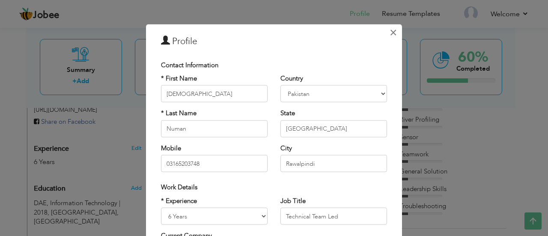
click at [389, 32] on span "×" at bounding box center [392, 31] width 7 height 15
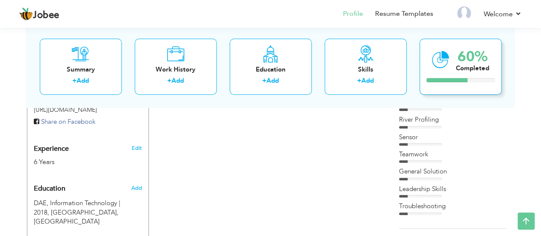
click at [453, 69] on div "60% Completed" at bounding box center [461, 67] width 82 height 56
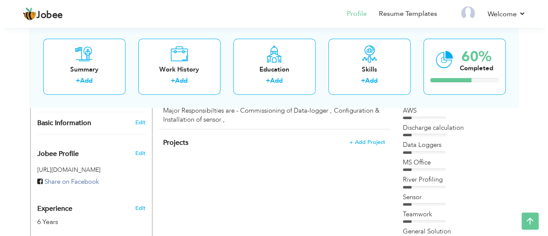
scroll to position [243, 0]
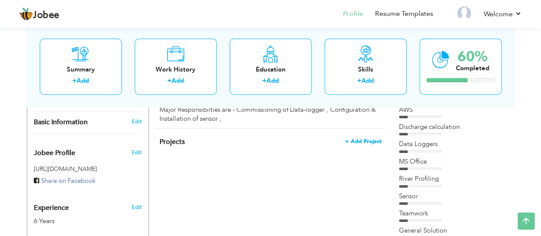
click at [368, 138] on span "+ Add Project" at bounding box center [363, 141] width 36 height 6
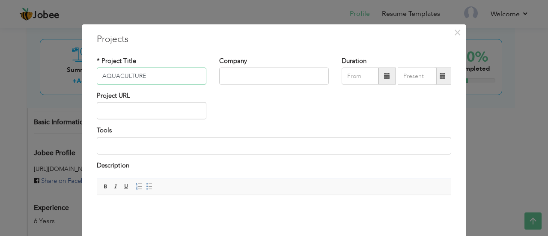
type input "AQUACULTURE"
click at [296, 73] on input "text" at bounding box center [274, 76] width 110 height 17
type input "CDigital"
click at [385, 79] on span at bounding box center [386, 76] width 17 height 17
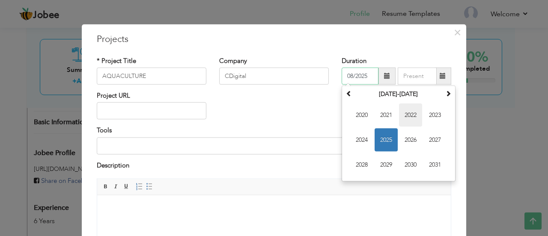
click at [408, 117] on span "2022" at bounding box center [410, 115] width 23 height 23
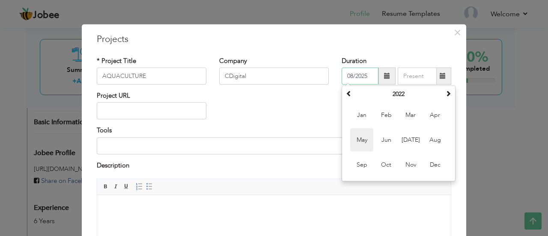
click at [359, 137] on span "May" at bounding box center [361, 139] width 23 height 23
type input "05/2022"
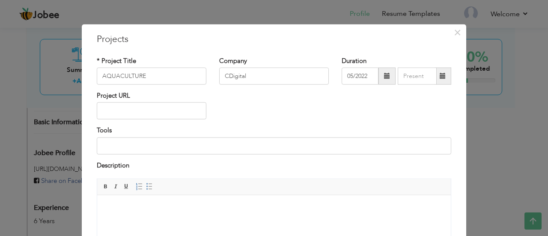
click at [442, 77] on span at bounding box center [442, 76] width 17 height 17
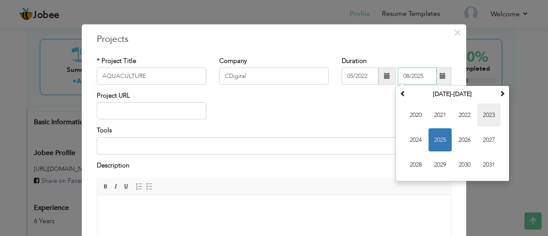
click at [482, 116] on span "2023" at bounding box center [488, 115] width 23 height 23
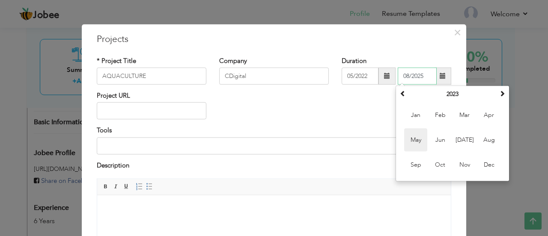
click at [417, 138] on span "May" at bounding box center [415, 139] width 23 height 23
type input "05/2023"
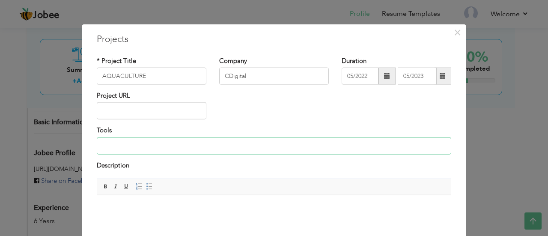
click at [154, 140] on input at bounding box center [274, 145] width 354 height 17
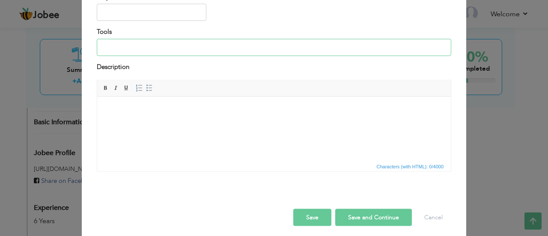
scroll to position [101, 0]
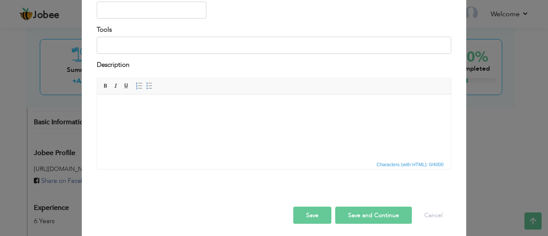
click at [242, 120] on html at bounding box center [273, 107] width 353 height 26
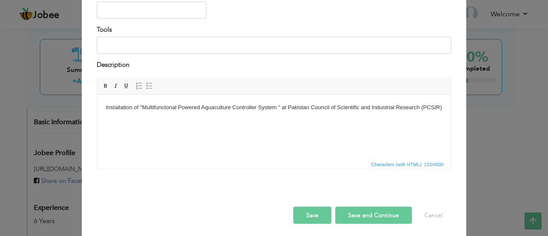
click at [353, 211] on button "Save and Continue" at bounding box center [373, 215] width 77 height 17
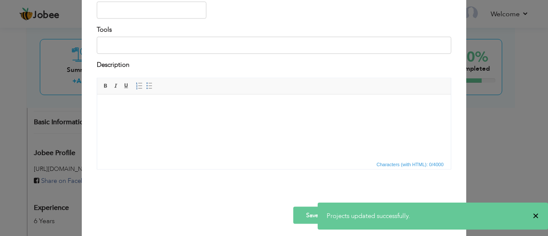
click at [537, 213] on span "×" at bounding box center [535, 215] width 6 height 9
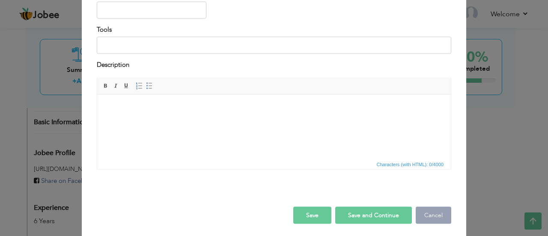
click at [426, 214] on button "Cancel" at bounding box center [433, 215] width 36 height 17
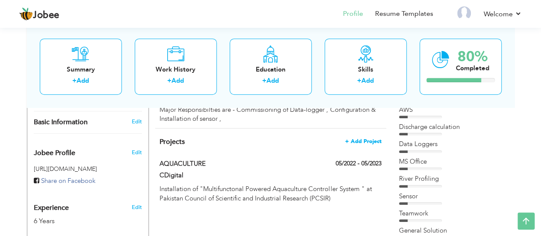
click at [368, 138] on span "+ Add Project" at bounding box center [363, 141] width 36 height 6
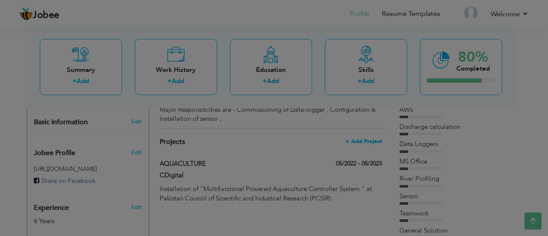
scroll to position [0, 0]
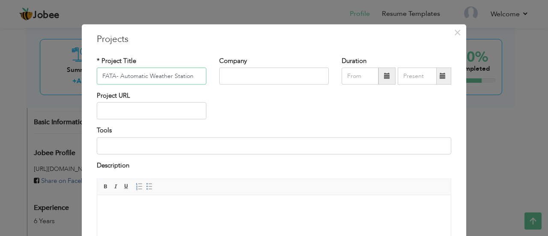
type input "FATA- Automatic Weather Station"
click at [226, 76] on input "text" at bounding box center [274, 76] width 110 height 17
type input "CDigital"
click at [387, 77] on span at bounding box center [386, 76] width 17 height 17
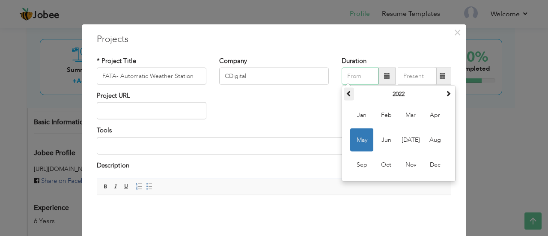
click at [346, 93] on span at bounding box center [349, 93] width 6 height 6
click at [411, 114] on span "Mar" at bounding box center [410, 115] width 23 height 23
type input "03/2021"
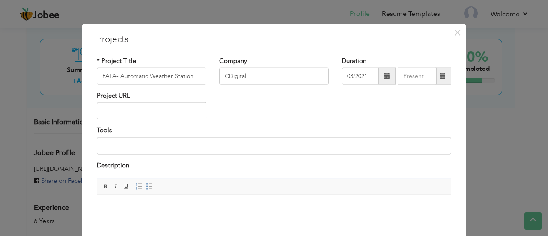
click at [439, 77] on span at bounding box center [442, 76] width 6 height 6
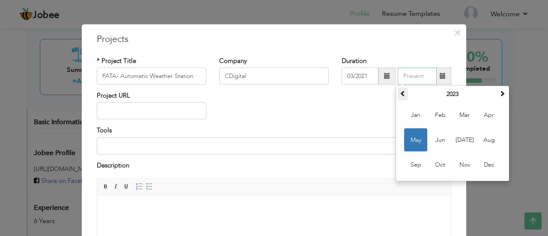
click at [400, 93] on span at bounding box center [403, 93] width 6 height 6
click at [438, 136] on span "Jun" at bounding box center [439, 139] width 23 height 23
type input "06/2022"
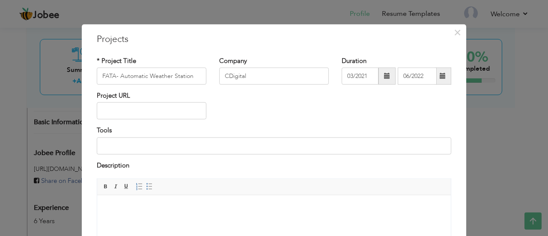
click at [145, 201] on html at bounding box center [273, 208] width 353 height 26
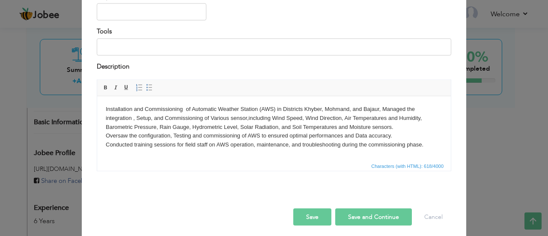
scroll to position [103, 0]
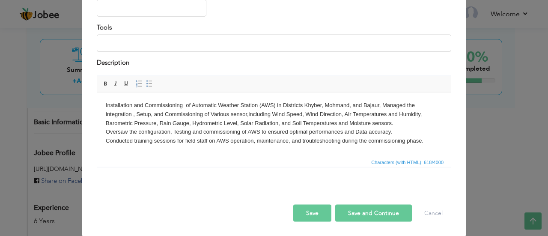
click at [377, 213] on button "Save and Continue" at bounding box center [373, 213] width 77 height 17
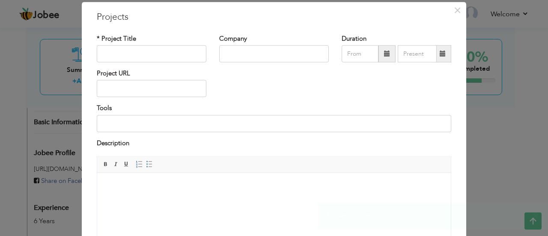
scroll to position [21, 0]
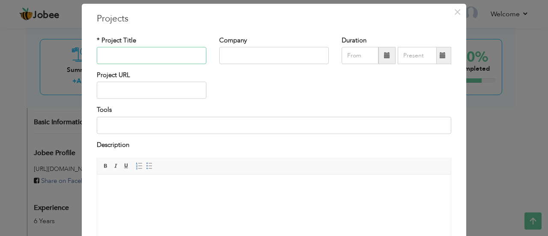
click at [135, 53] on input "text" at bounding box center [152, 55] width 110 height 17
type input "WAPDA-Automatic Weather Station"
click at [250, 53] on input "text" at bounding box center [274, 55] width 110 height 17
type input "CDigital"
click at [385, 59] on span at bounding box center [386, 55] width 17 height 17
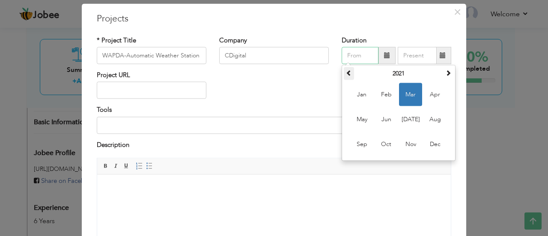
click at [348, 74] on span at bounding box center [349, 73] width 6 height 6
click at [383, 119] on span "Jun" at bounding box center [385, 119] width 23 height 23
type input "06/2019"
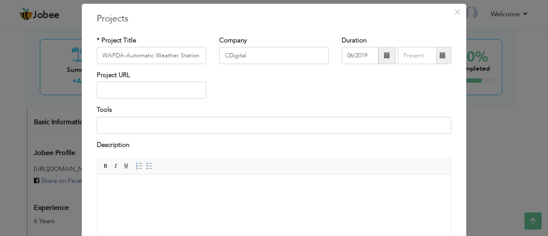
click at [442, 59] on span at bounding box center [442, 55] width 17 height 17
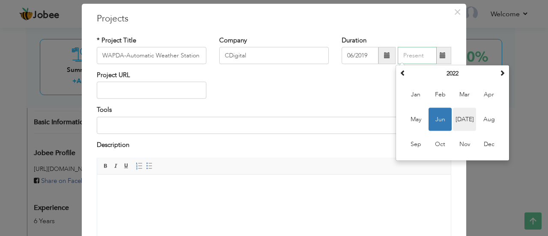
click at [461, 116] on span "Jul" at bounding box center [464, 119] width 23 height 23
type input "07/2022"
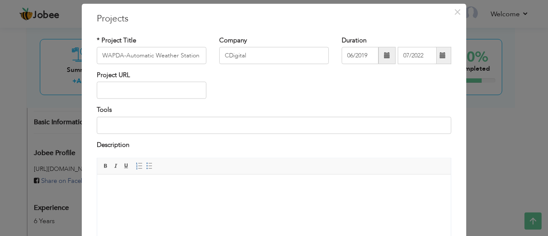
click at [151, 194] on html at bounding box center [273, 187] width 353 height 26
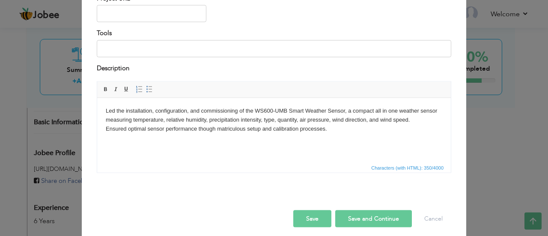
scroll to position [103, 0]
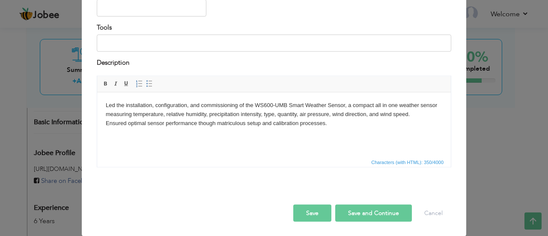
click at [358, 210] on button "Save and Continue" at bounding box center [373, 213] width 77 height 17
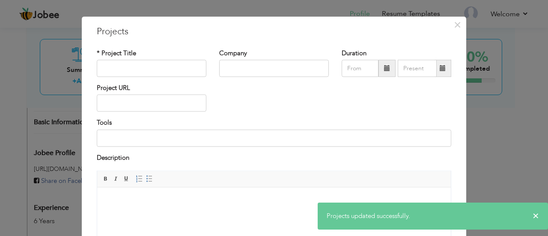
scroll to position [0, 0]
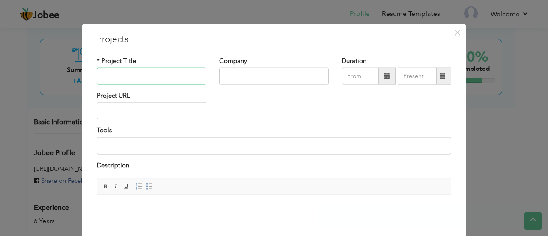
click at [172, 74] on input "text" at bounding box center [152, 76] width 110 height 17
type input "Flood Forecasting & Discharge Monitoring Telemetry Stations"
click at [248, 80] on input "text" at bounding box center [274, 76] width 110 height 17
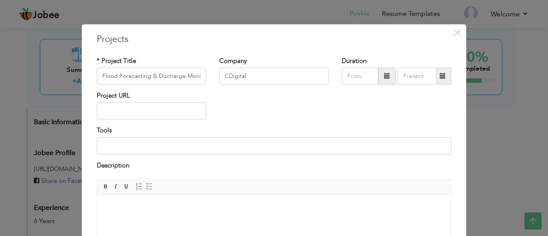
click at [389, 78] on span at bounding box center [386, 76] width 17 height 17
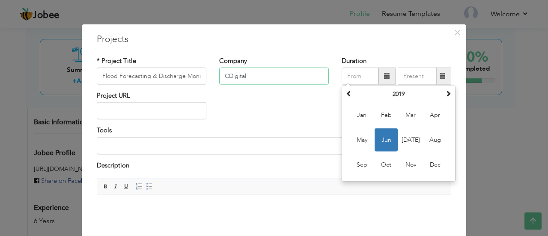
click at [319, 77] on input "CDigital" at bounding box center [274, 76] width 110 height 17
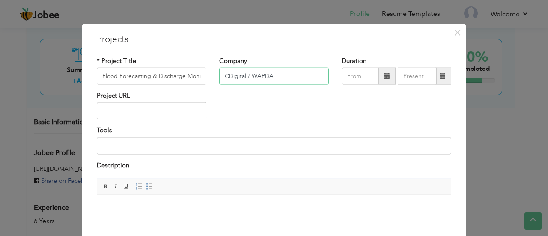
type input "CDigital / WAPDA"
click at [384, 75] on span at bounding box center [387, 76] width 6 height 6
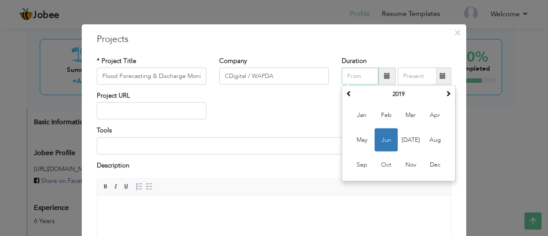
click at [383, 138] on span "Jun" at bounding box center [385, 139] width 23 height 23
type input "06/2019"
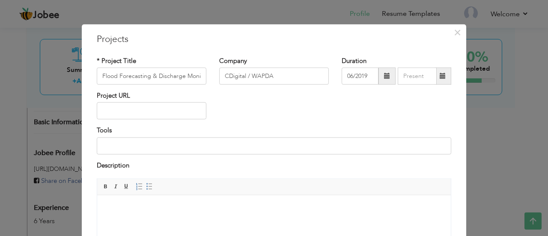
click at [439, 74] on span at bounding box center [442, 76] width 6 height 6
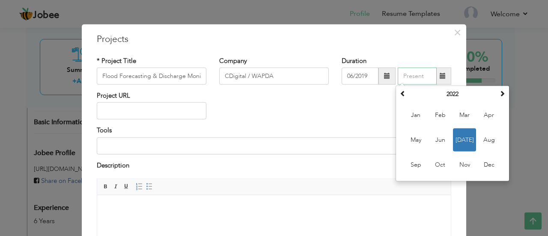
click at [458, 137] on span "Jul" at bounding box center [464, 139] width 23 height 23
type input "07/2022"
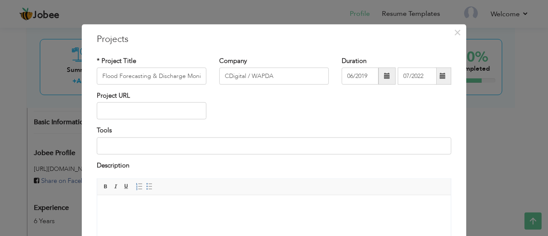
click at [140, 205] on body at bounding box center [274, 207] width 336 height 9
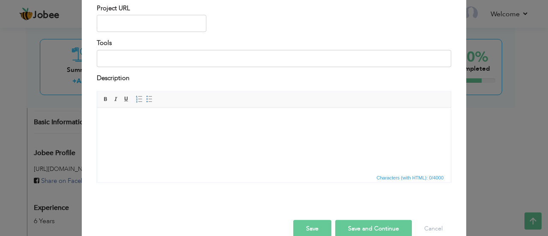
scroll to position [92, 0]
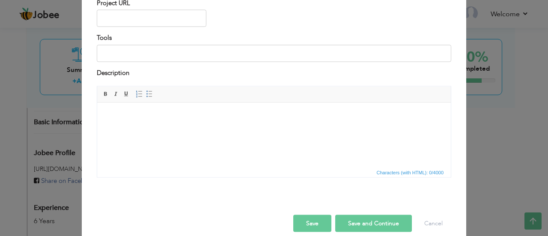
click at [195, 117] on body at bounding box center [274, 115] width 336 height 9
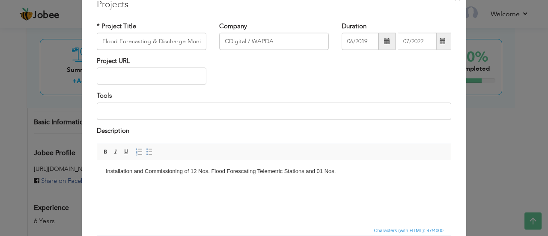
scroll to position [103, 0]
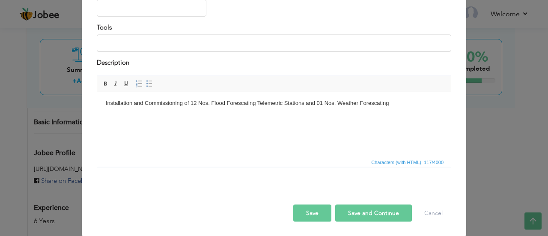
click at [373, 101] on body "Installation and Commissioning of 12 Nos. Flood Forescating Telemetric Stations…" at bounding box center [274, 102] width 336 height 9
click at [376, 102] on body "Installation and Commissioning of 12 Nos. Flood Forescating Telemetric Stations…" at bounding box center [274, 102] width 336 height 9
click at [393, 103] on body "Installation and Commissioning of 12 Nos. Flood Forescating Telemetric Stations…" at bounding box center [274, 102] width 336 height 9
click at [369, 210] on button "Save and Continue" at bounding box center [373, 213] width 77 height 17
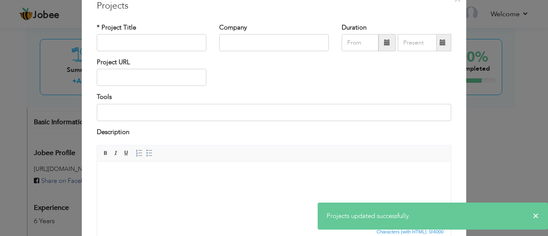
scroll to position [0, 0]
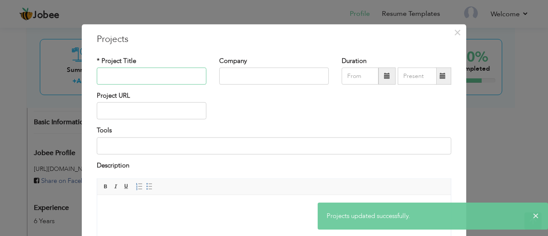
click at [166, 79] on input "text" at bounding box center [152, 76] width 110 height 17
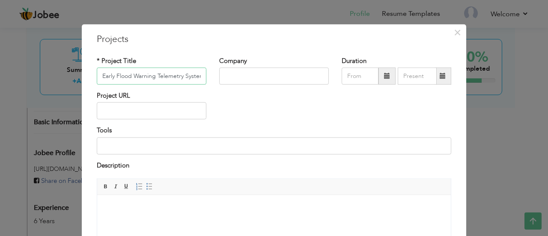
scroll to position [0, 3]
type input "Early Flood Warning Telemetry System"
click at [225, 71] on input "text" at bounding box center [274, 76] width 110 height 17
type input "CDigital / KPK Irrigation"
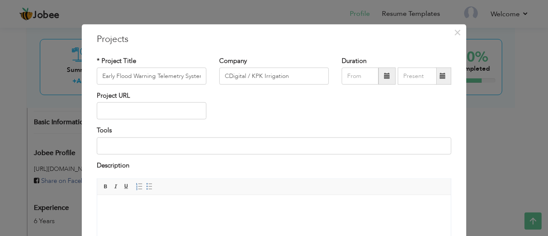
click at [384, 78] on span at bounding box center [387, 76] width 6 height 6
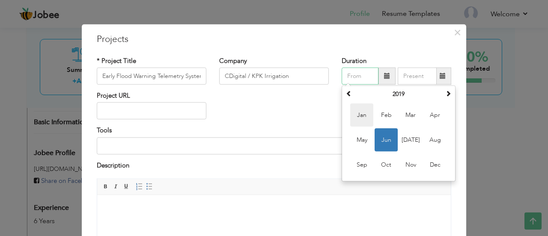
click at [354, 116] on span "Jan" at bounding box center [361, 115] width 23 height 23
type input "01/2019"
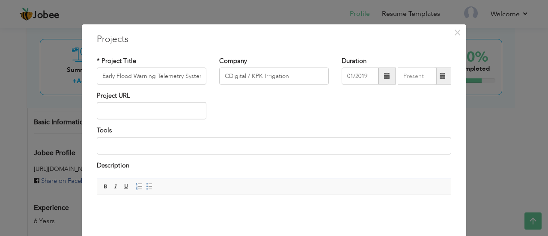
click at [440, 75] on span at bounding box center [442, 76] width 6 height 6
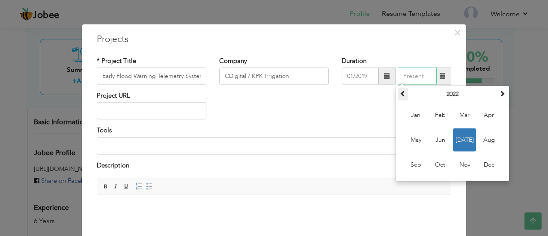
click at [400, 92] on span at bounding box center [403, 93] width 6 height 6
click at [433, 136] on span "Jun" at bounding box center [439, 139] width 23 height 23
type input "06/2020"
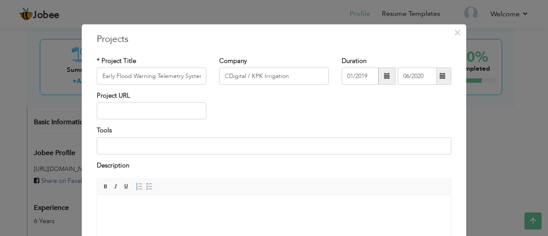
click at [191, 205] on body at bounding box center [274, 205] width 336 height 9
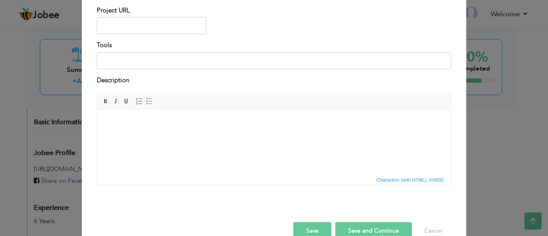
scroll to position [91, 0]
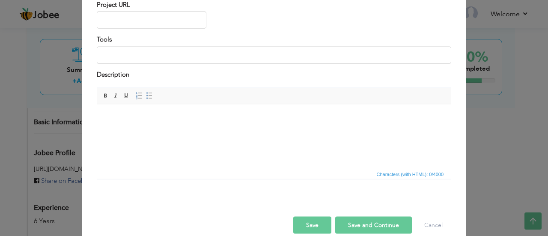
click at [196, 121] on html at bounding box center [273, 115] width 353 height 26
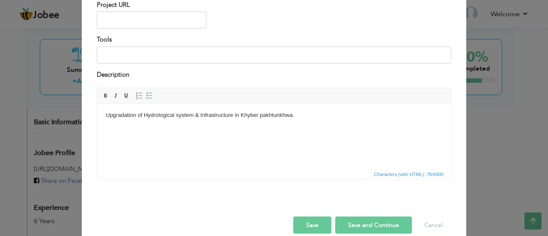
click at [365, 222] on button "Save and Continue" at bounding box center [373, 224] width 77 height 17
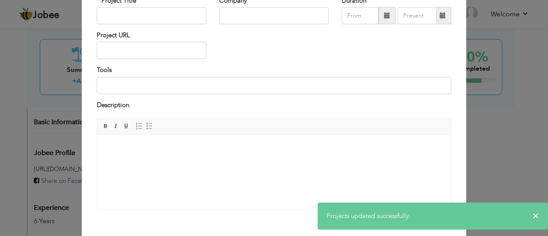
scroll to position [11, 0]
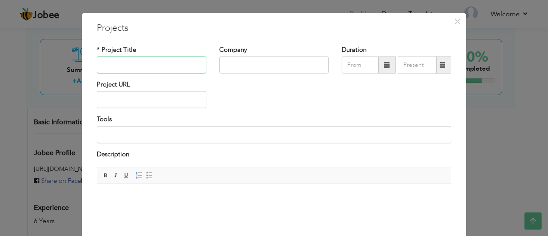
click at [164, 69] on input "text" at bounding box center [152, 64] width 110 height 17
type input "Real Time Flow Monitoring System"
click at [233, 62] on input "text" at bounding box center [274, 64] width 110 height 17
type input "CDigital / Punjab Irrigation"
click at [378, 69] on span at bounding box center [386, 64] width 17 height 17
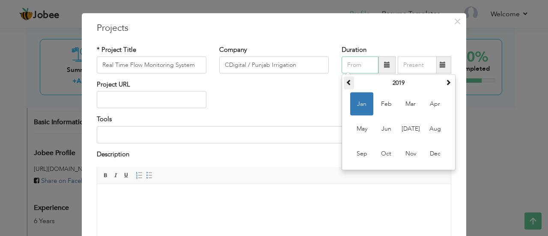
click at [346, 80] on span at bounding box center [349, 82] width 6 height 6
click at [384, 130] on span "Jun" at bounding box center [385, 128] width 23 height 23
type input "06/2018"
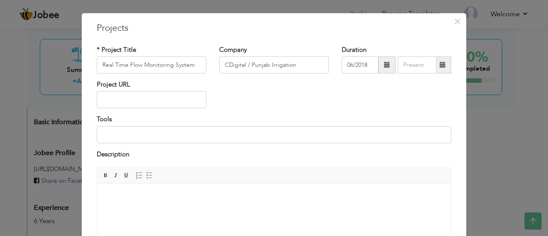
click at [442, 64] on span at bounding box center [442, 65] width 6 height 6
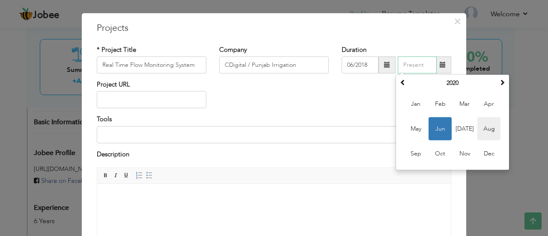
click at [481, 131] on span "Aug" at bounding box center [488, 128] width 23 height 23
type input "08/2020"
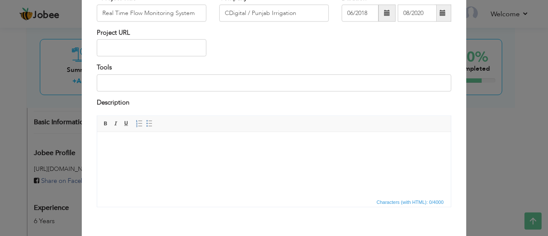
scroll to position [66, 0]
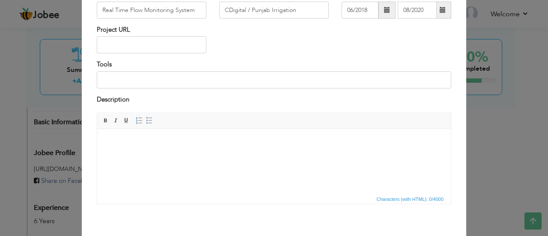
click at [141, 152] on html at bounding box center [273, 140] width 353 height 26
click at [210, 138] on body "Procurement and Installation of Real Time Monitoring System" at bounding box center [274, 139] width 336 height 9
click at [282, 149] on html "Procurement and Installation of Real Time Flow Monitoring System" at bounding box center [273, 140] width 353 height 26
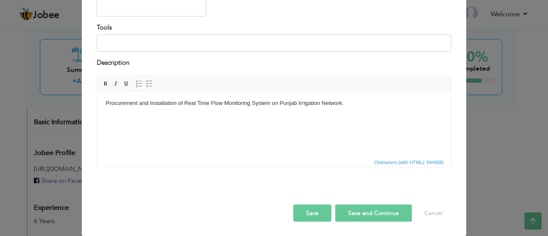
click at [364, 211] on button "Save and Continue" at bounding box center [373, 213] width 77 height 17
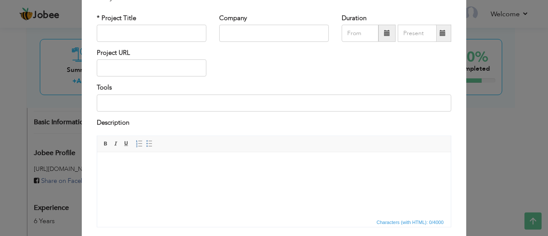
scroll to position [0, 0]
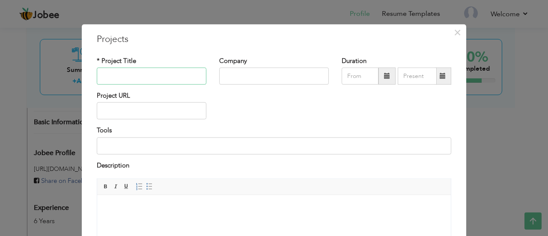
click at [137, 78] on input "text" at bounding box center [152, 76] width 110 height 17
type input "TPIBIS"
click at [239, 71] on input "text" at bounding box center [274, 76] width 110 height 17
type input "CDigital / IRSA"
click at [384, 76] on span at bounding box center [387, 76] width 6 height 6
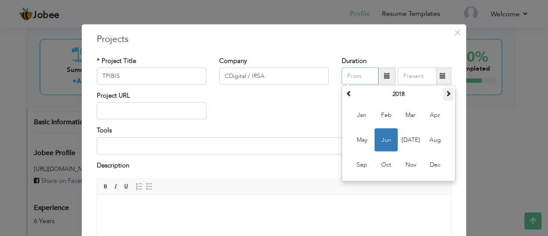
click at [446, 95] on span at bounding box center [448, 93] width 6 height 6
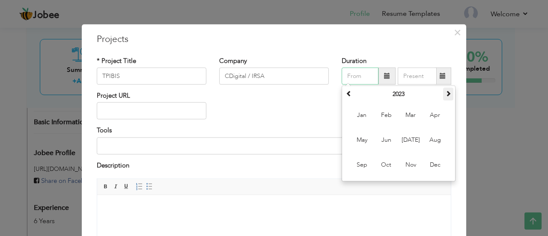
click at [446, 95] on span at bounding box center [448, 93] width 6 height 6
click at [362, 115] on span "Jan" at bounding box center [361, 115] width 23 height 23
type input "01/2024"
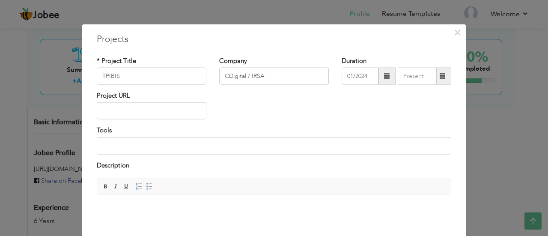
click at [439, 75] on span at bounding box center [442, 76] width 6 height 6
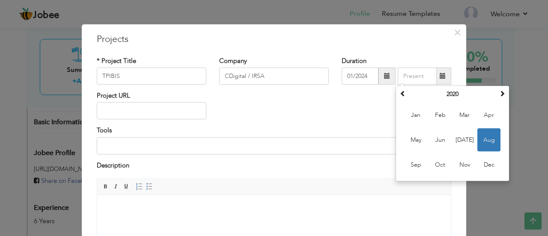
click at [439, 75] on span at bounding box center [442, 76] width 6 height 6
click at [409, 78] on input "text" at bounding box center [416, 76] width 39 height 17
click at [361, 117] on div "Project URL" at bounding box center [273, 108] width 367 height 35
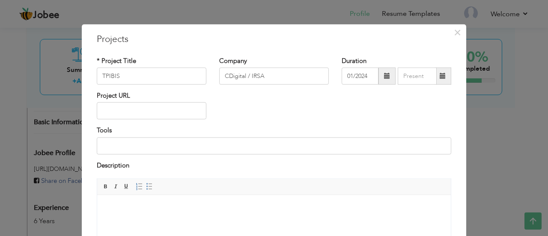
click at [132, 204] on body at bounding box center [274, 205] width 336 height 9
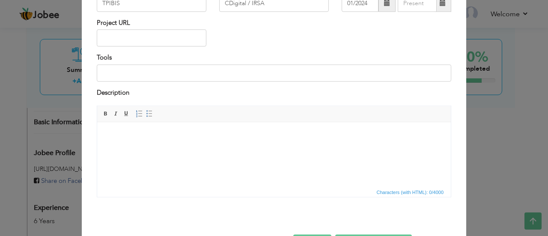
scroll to position [74, 0]
click at [139, 145] on html at bounding box center [273, 132] width 353 height 26
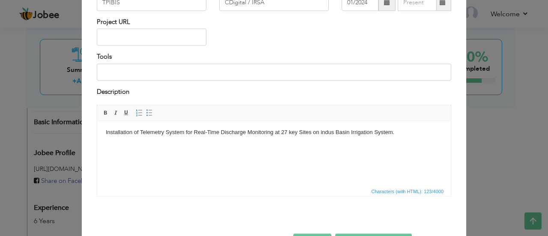
scroll to position [103, 0]
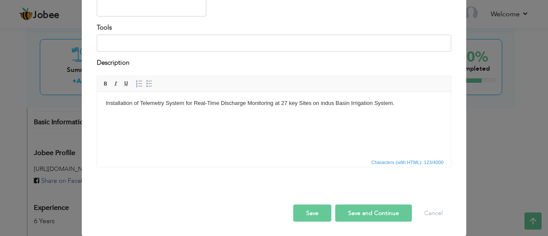
click at [372, 217] on button "Save and Continue" at bounding box center [373, 213] width 77 height 17
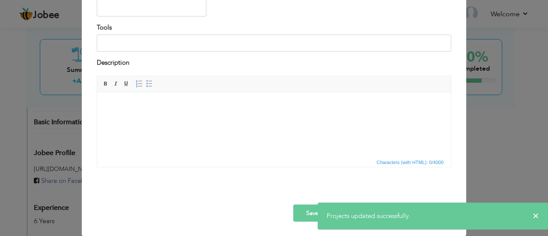
click at [308, 213] on button "Save" at bounding box center [312, 213] width 38 height 17
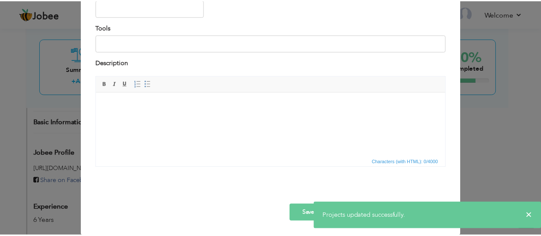
scroll to position [0, 0]
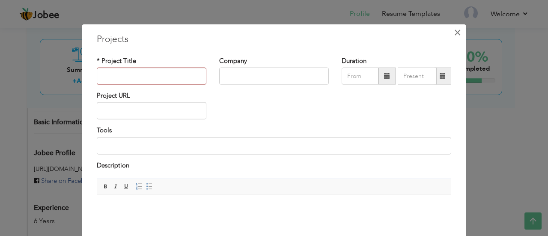
click at [454, 35] on span "×" at bounding box center [457, 31] width 7 height 15
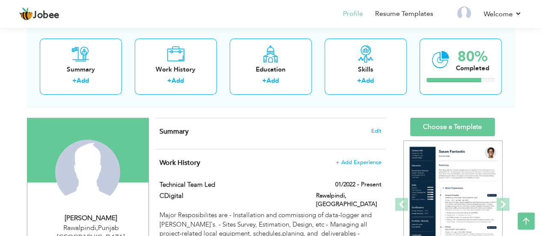
scroll to position [42, 0]
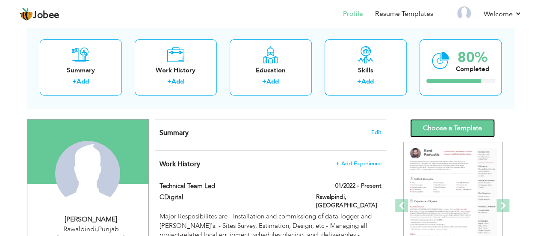
click at [450, 125] on link "Choose a Template" at bounding box center [452, 128] width 85 height 18
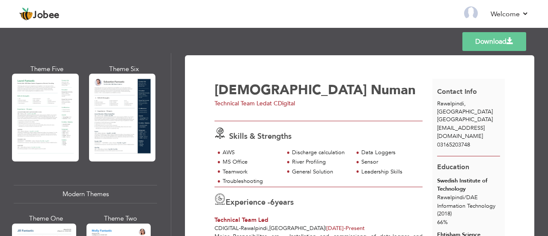
scroll to position [272, 0]
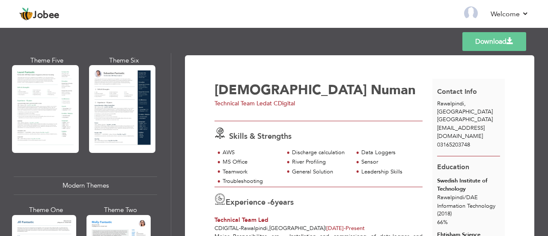
click at [143, 210] on div "Professional Themes Theme One Theme Two Theme Three Theme Four" at bounding box center [274, 144] width 548 height 183
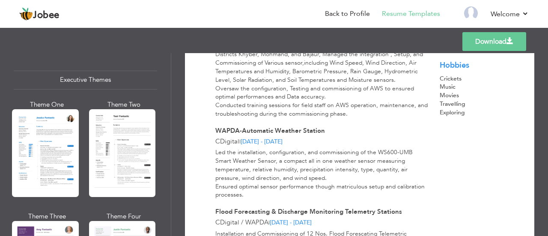
scroll to position [634, 0]
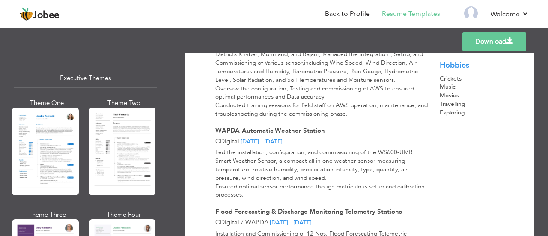
click at [123, 156] on div "Professional Themes Theme One Theme Two Theme Three Theme Four" at bounding box center [274, 144] width 548 height 183
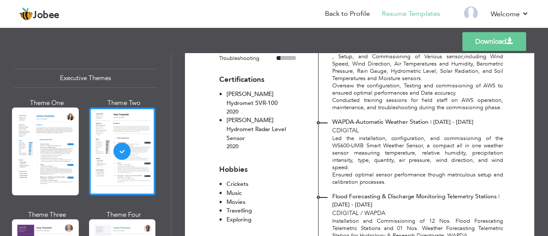
scroll to position [341, 0]
click at [508, 42] on span at bounding box center [509, 41] width 7 height 7
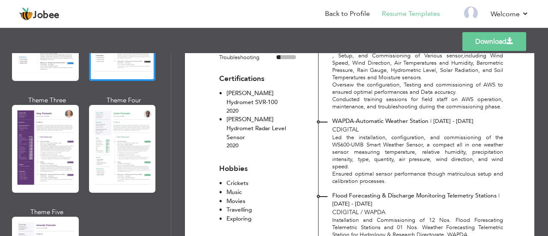
scroll to position [749, 0]
click at [125, 132] on div "Professional Themes Theme One Theme Two Theme Three Theme Four" at bounding box center [274, 144] width 548 height 183
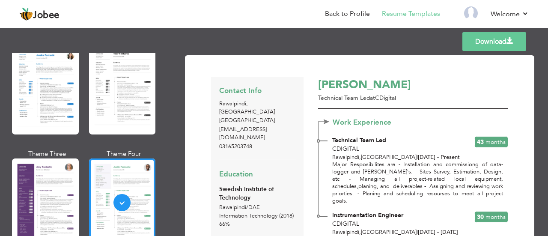
scroll to position [685, 0]
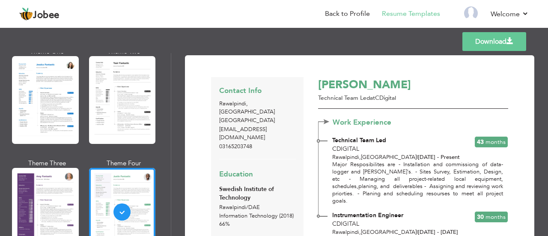
click at [123, 92] on div "Professional Themes Theme One Theme Two Theme Three Theme Four" at bounding box center [274, 144] width 548 height 183
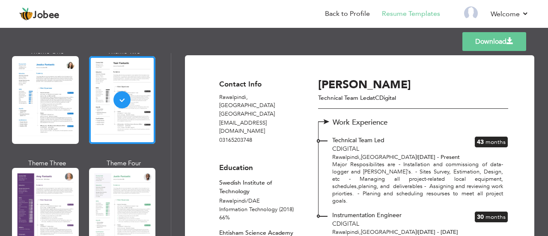
click at [112, 203] on div "Professional Themes Theme One Theme Two Theme Three Theme Four" at bounding box center [274, 144] width 548 height 183
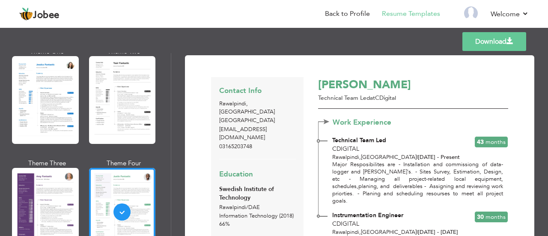
click at [504, 44] on link "Download" at bounding box center [494, 41] width 64 height 19
click at [52, 196] on div "Professional Themes Theme One Theme Two Theme Three Theme Four" at bounding box center [274, 144] width 548 height 183
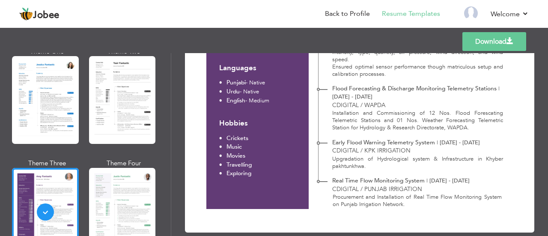
scroll to position [459, 0]
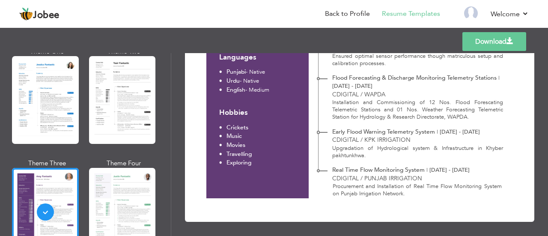
click at [513, 44] on link "Download" at bounding box center [494, 41] width 64 height 19
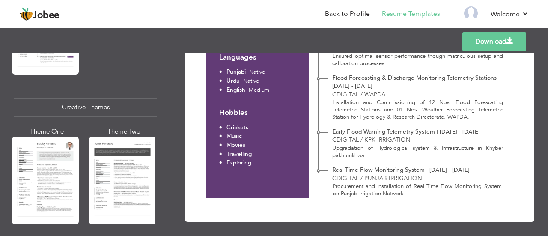
scroll to position [986, 0]
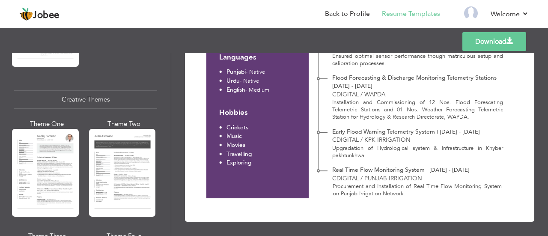
click at [126, 173] on div "Professional Themes Theme One Theme Two Theme Three Theme Four" at bounding box center [274, 144] width 548 height 183
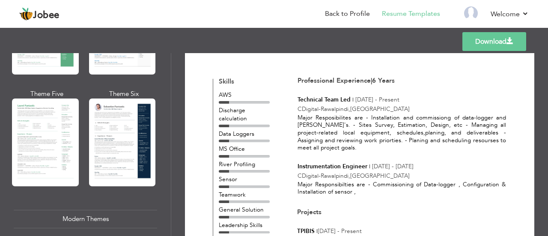
scroll to position [238, 0]
click at [116, 156] on div "Professional Themes Theme One Theme Two Theme Three Theme Four" at bounding box center [274, 144] width 548 height 183
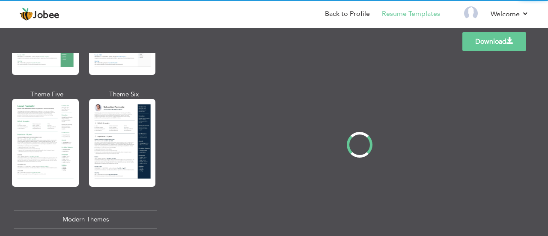
scroll to position [0, 0]
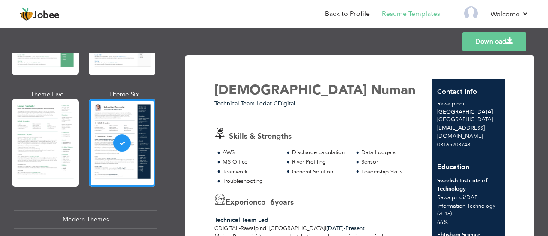
click at [503, 39] on link "Download" at bounding box center [494, 41] width 64 height 19
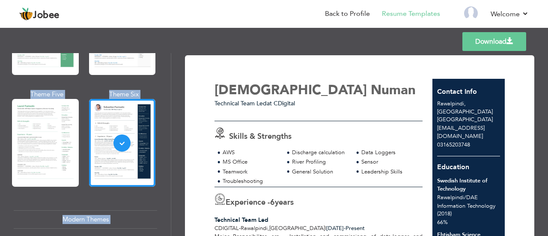
drag, startPoint x: 544, startPoint y: 72, endPoint x: 547, endPoint y: 18, distance: 54.4
click at [547, 37] on div "Jobee Back to Profile Resume Templates Resume Templates Cover Letters About My …" at bounding box center [274, 37] width 548 height 0
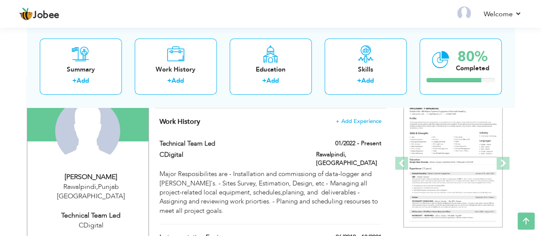
scroll to position [102, 0]
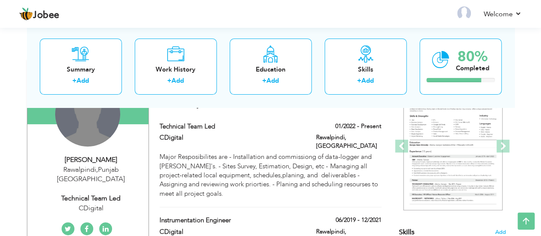
click at [97, 130] on div "Change Remove" at bounding box center [87, 113] width 65 height 65
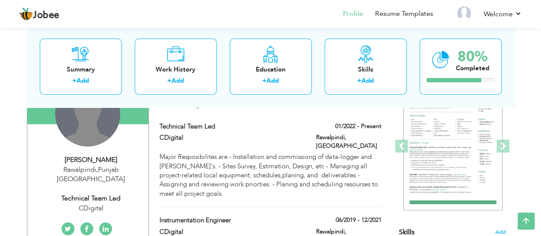
click at [93, 126] on div "Change Remove" at bounding box center [87, 113] width 65 height 65
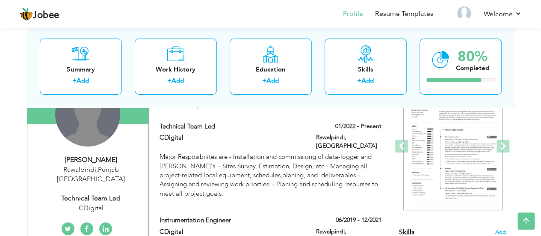
click at [98, 129] on div "Change Remove" at bounding box center [87, 113] width 65 height 65
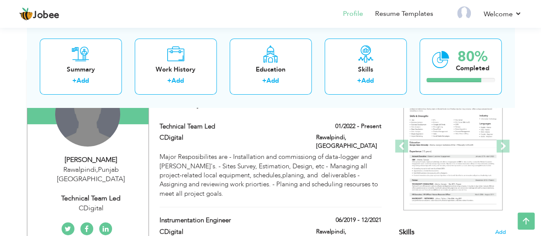
click at [92, 121] on div "Change Remove" at bounding box center [87, 113] width 65 height 65
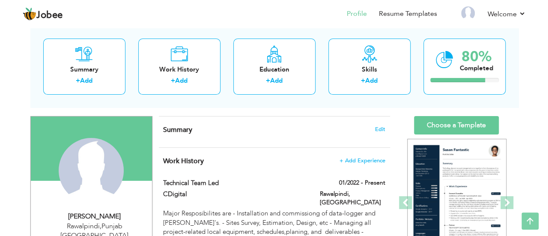
scroll to position [43, 0]
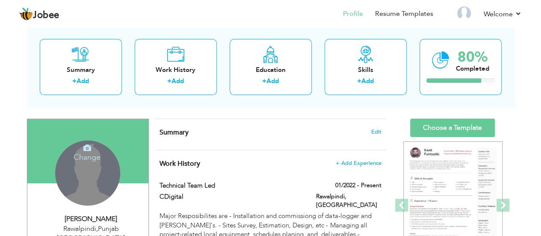
click at [87, 147] on icon at bounding box center [87, 148] width 8 height 8
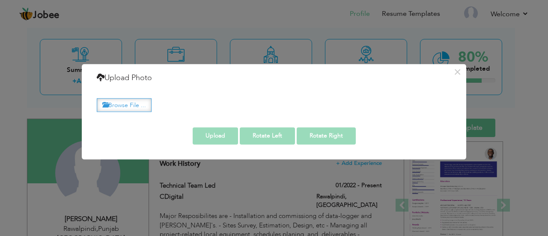
click at [123, 104] on label "Browse File ..." at bounding box center [124, 104] width 55 height 13
click at [0, 0] on input "Browse File ..." at bounding box center [0, 0] width 0 height 0
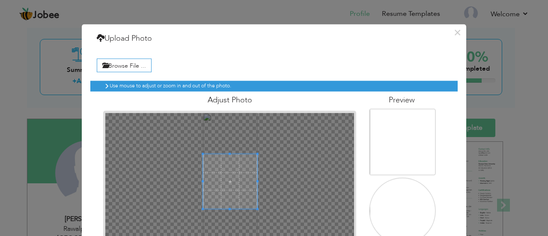
click at [228, 175] on span at bounding box center [230, 181] width 55 height 55
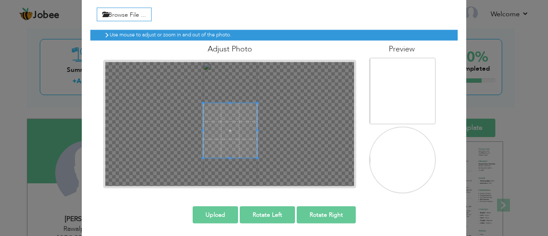
scroll to position [52, 0]
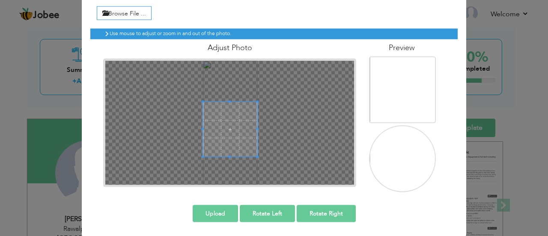
click at [224, 210] on button "Upload" at bounding box center [215, 213] width 45 height 17
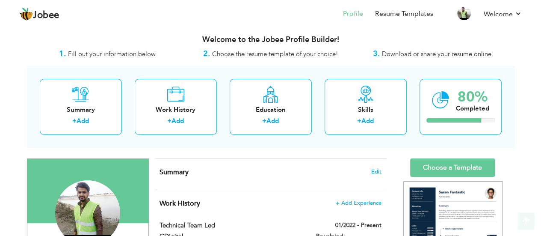
scroll to position [0, 0]
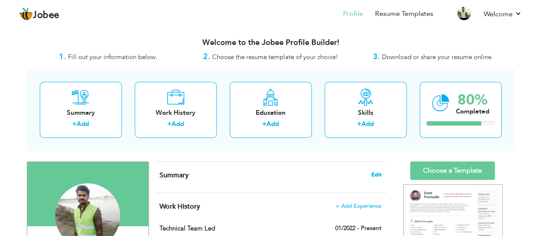
click at [380, 173] on span "Edit" at bounding box center [376, 175] width 10 height 6
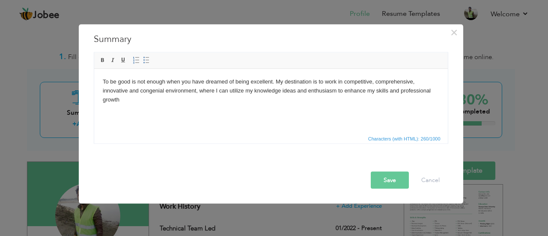
click at [394, 180] on button "Save" at bounding box center [390, 179] width 38 height 17
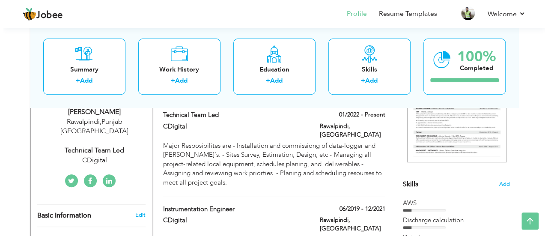
scroll to position [151, 0]
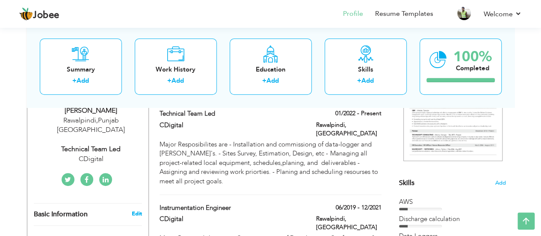
click at [138, 210] on link "Edit" at bounding box center [136, 214] width 10 height 8
select select "number:166"
select select "number:8"
type input "CDigital"
type input "Technical Team Led"
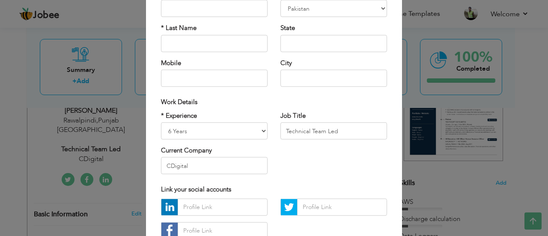
scroll to position [86, 0]
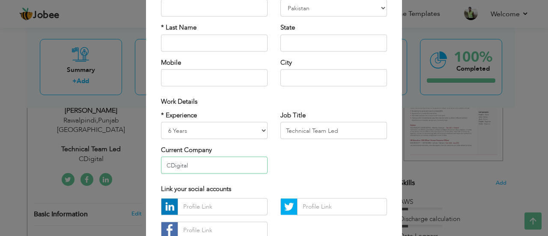
click at [193, 166] on input "CDigital" at bounding box center [214, 165] width 107 height 17
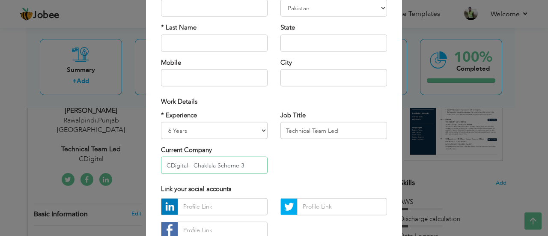
click at [190, 167] on input "CDigital - Chaklala Scheme 3" at bounding box center [214, 165] width 107 height 17
click at [248, 167] on input "CDigital - Chaklala Scheme 3" at bounding box center [214, 165] width 107 height 17
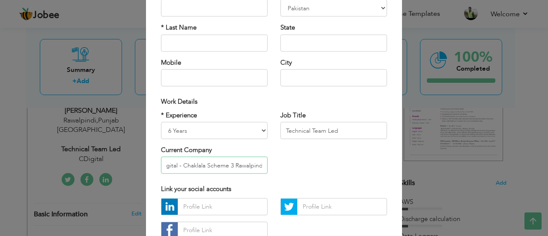
scroll to position [0, 12]
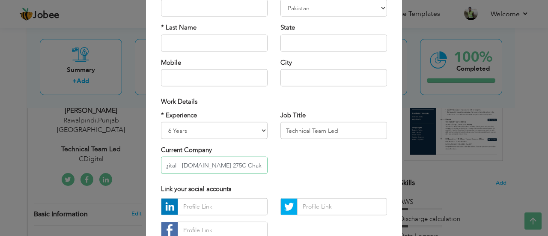
type input "CDigital - [DOMAIN_NAME] 275C Chaklala Scheme 3 Rawalpindi"
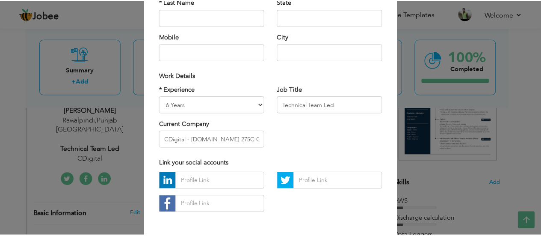
scroll to position [146, 0]
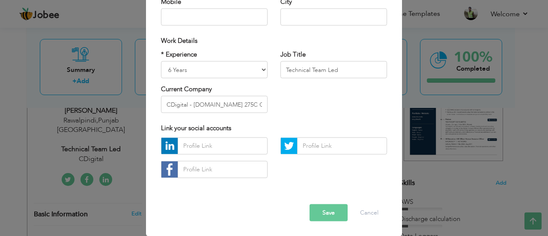
click at [333, 209] on button "Save" at bounding box center [328, 212] width 38 height 17
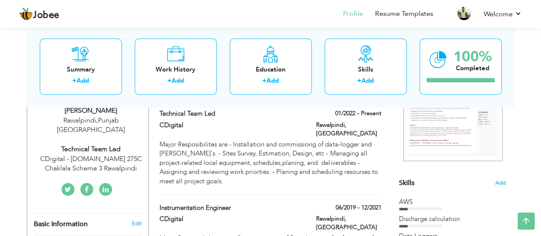
drag, startPoint x: 538, startPoint y: 75, endPoint x: 545, endPoint y: 63, distance: 13.8
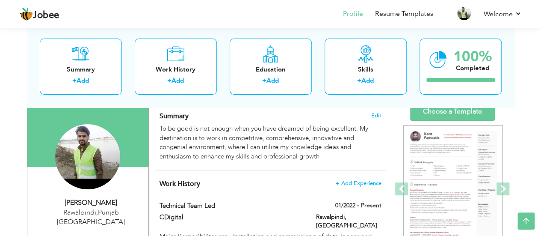
scroll to position [58, 0]
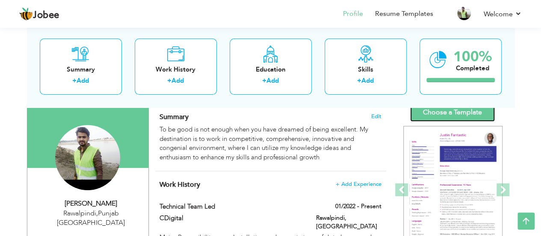
click at [466, 115] on link "Choose a Template" at bounding box center [452, 112] width 85 height 18
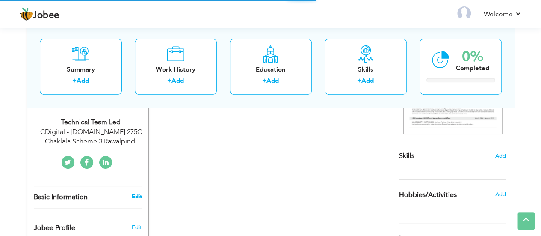
click at [136, 193] on link "Edit" at bounding box center [136, 197] width 10 height 8
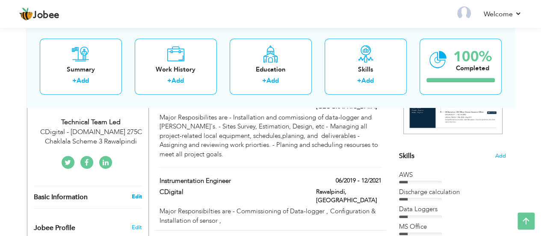
click at [139, 193] on link "Edit" at bounding box center [136, 197] width 10 height 8
select select "number:166"
select select "number:8"
type input "CDigital - [DOMAIN_NAME] 275C Chaklala Scheme 3 Rawalpindi"
type input "Technical Team Led"
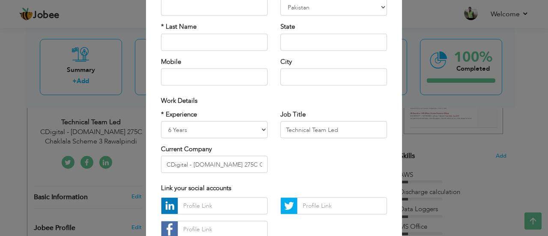
scroll to position [95, 0]
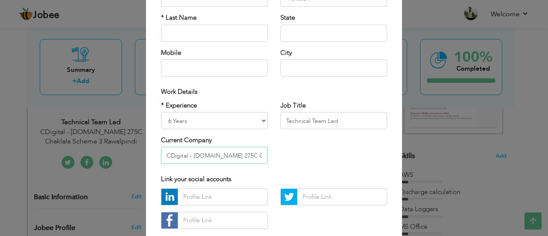
click at [189, 154] on input "CDigital - [DOMAIN_NAME] 275C Chaklala Scheme 3 Rawalpindi" at bounding box center [214, 155] width 107 height 17
click at [186, 154] on input "CDigital - [DOMAIN_NAME] 275C Chaklala Scheme 3 Rawalpindi" at bounding box center [214, 155] width 107 height 17
drag, startPoint x: 186, startPoint y: 155, endPoint x: 271, endPoint y: 150, distance: 85.3
click at [271, 150] on div "* Experience Entry Level Less than 1 Year 1 Year 2 Years 3 Years 4 Years 5 Year…" at bounding box center [273, 136] width 239 height 70
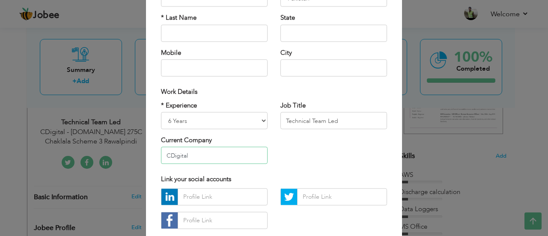
scroll to position [0, 0]
type input "CDigital"
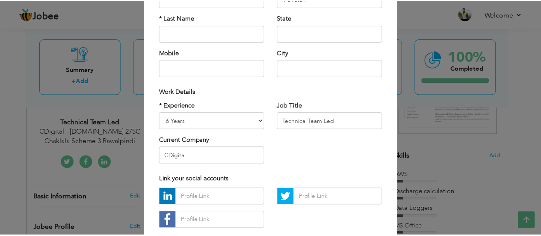
scroll to position [146, 0]
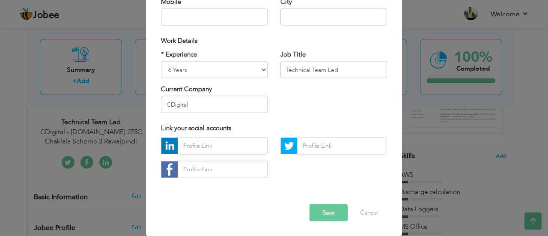
click at [315, 211] on button "Save" at bounding box center [328, 212] width 38 height 17
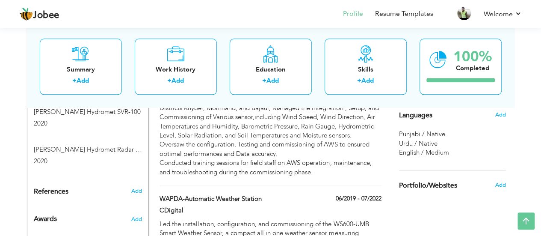
scroll to position [490, 0]
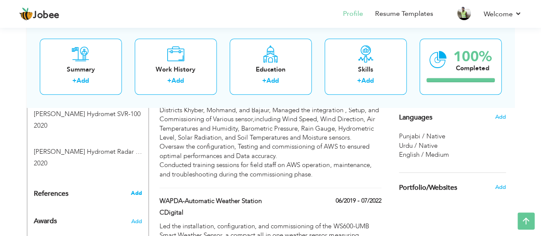
click at [136, 189] on span "Add" at bounding box center [135, 193] width 11 height 8
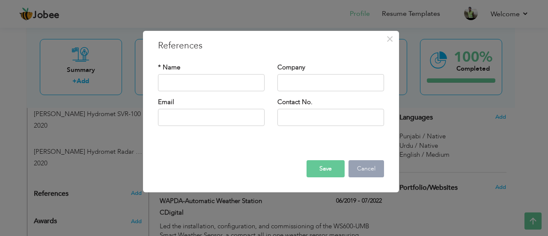
click at [361, 173] on button "Cancel" at bounding box center [366, 168] width 36 height 17
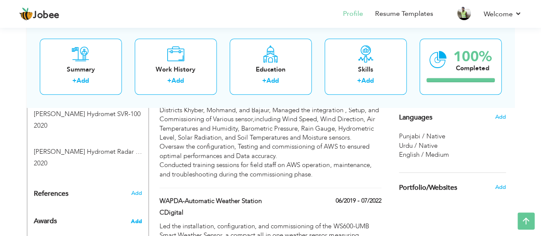
click at [141, 217] on span "Add" at bounding box center [135, 221] width 11 height 8
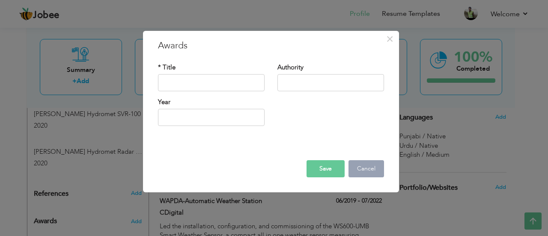
click at [357, 172] on button "Cancel" at bounding box center [366, 168] width 36 height 17
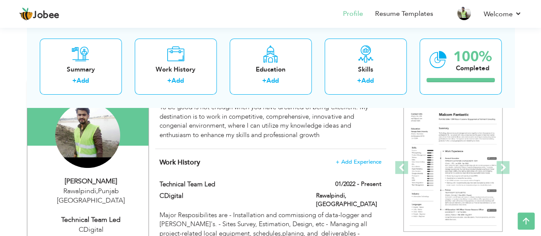
scroll to position [42, 0]
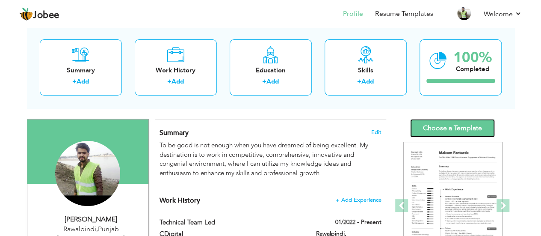
click at [441, 128] on link "Choose a Template" at bounding box center [452, 128] width 85 height 18
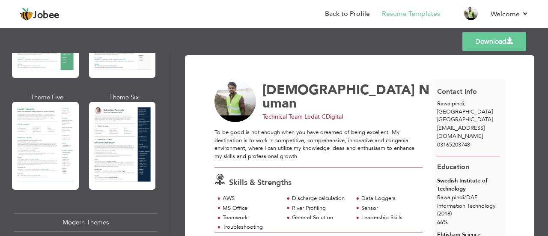
scroll to position [237, 0]
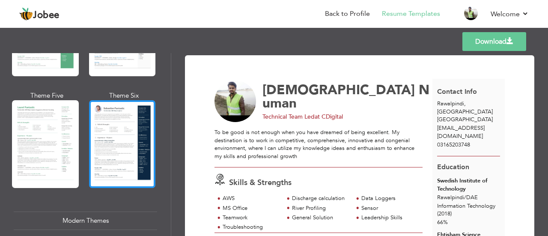
click at [122, 127] on div at bounding box center [122, 144] width 67 height 88
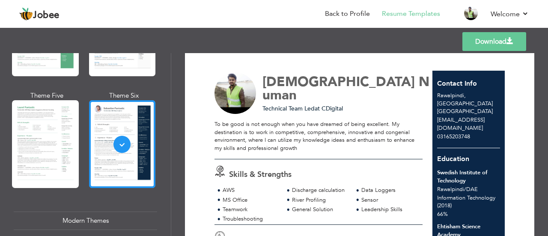
scroll to position [8, 0]
click at [479, 39] on link "Download" at bounding box center [494, 41] width 64 height 19
